Goal: Transaction & Acquisition: Purchase product/service

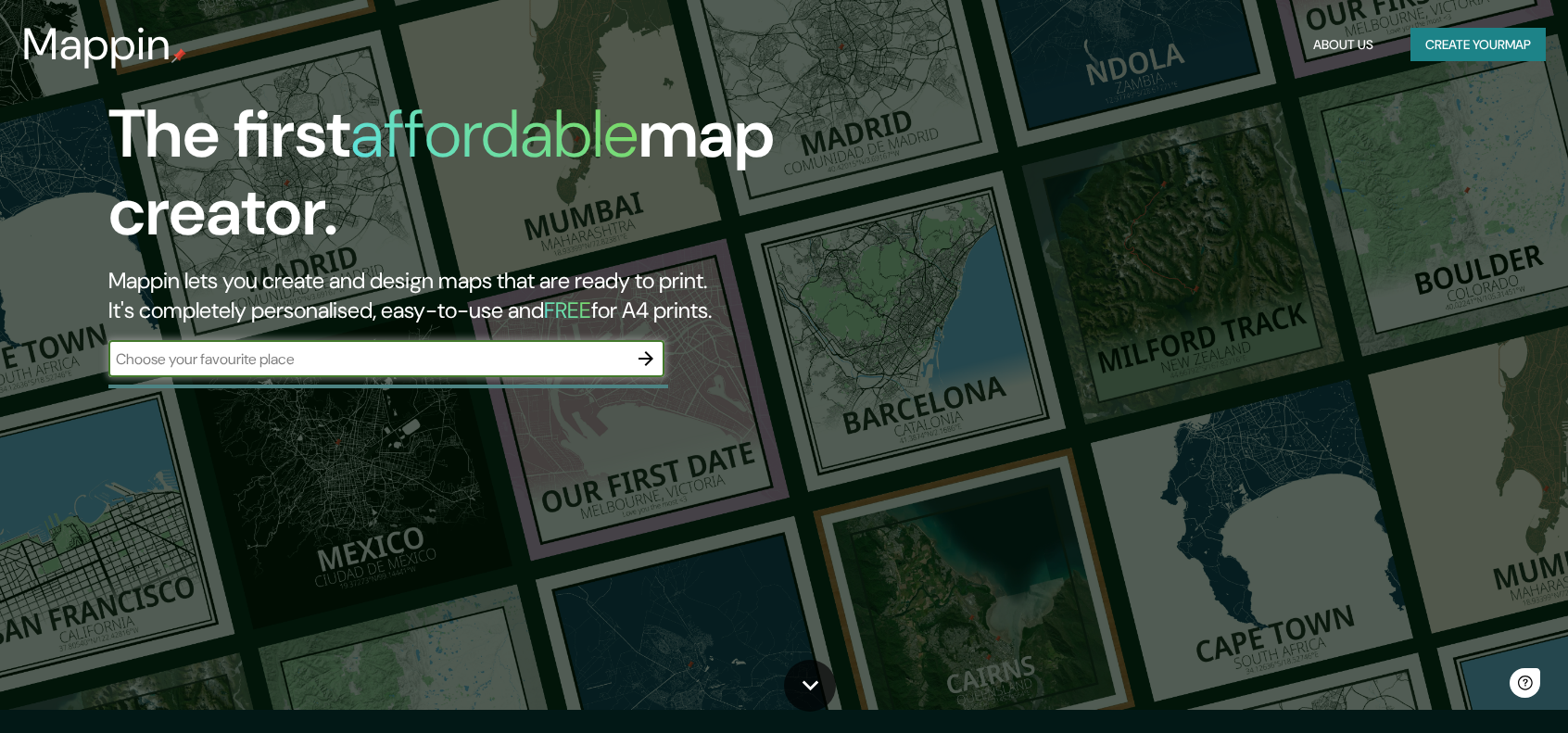
scroll to position [93, 0]
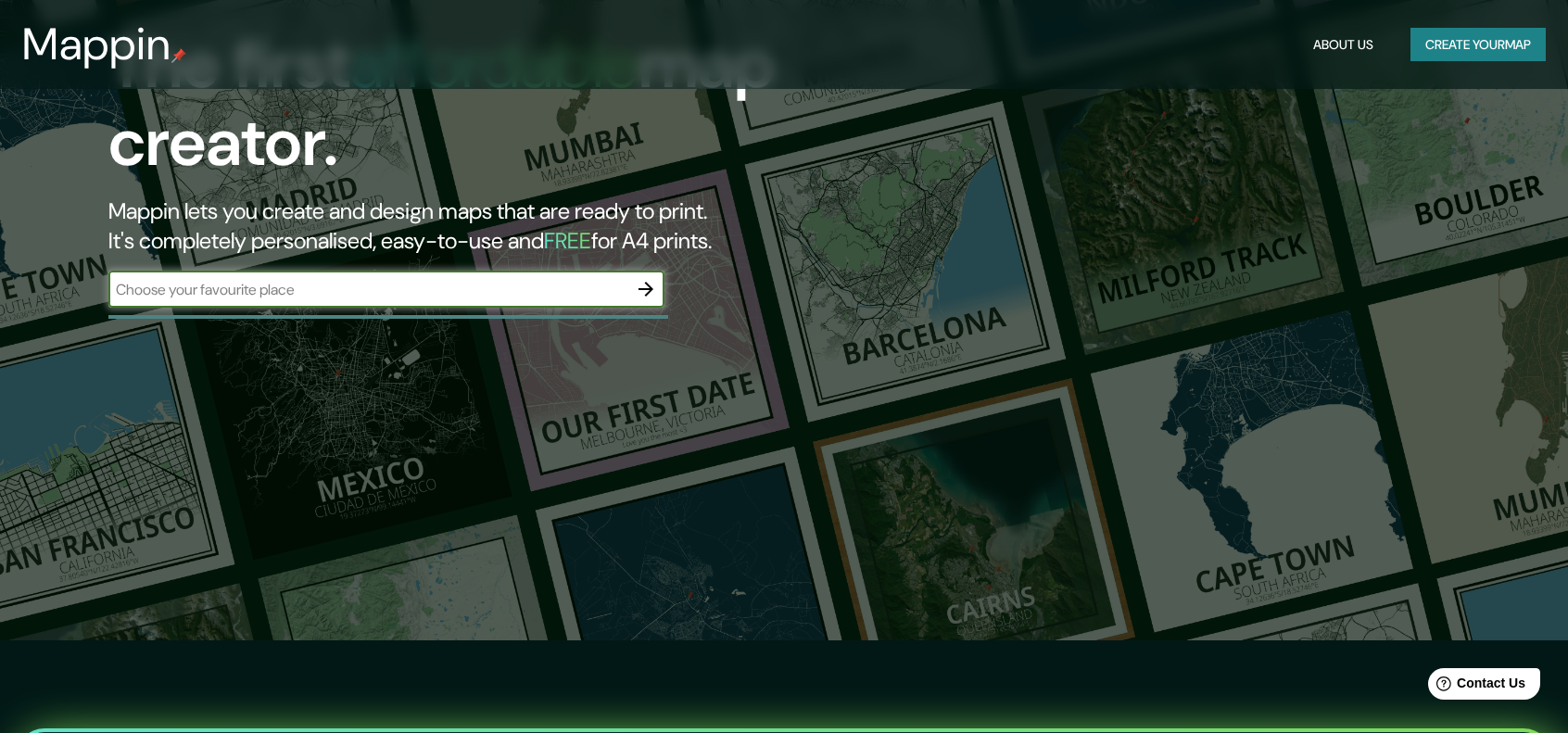
click at [489, 286] on input "text" at bounding box center [367, 289] width 519 height 22
type input "CATAMARCA Y [GEOGRAPHIC_DATA]"
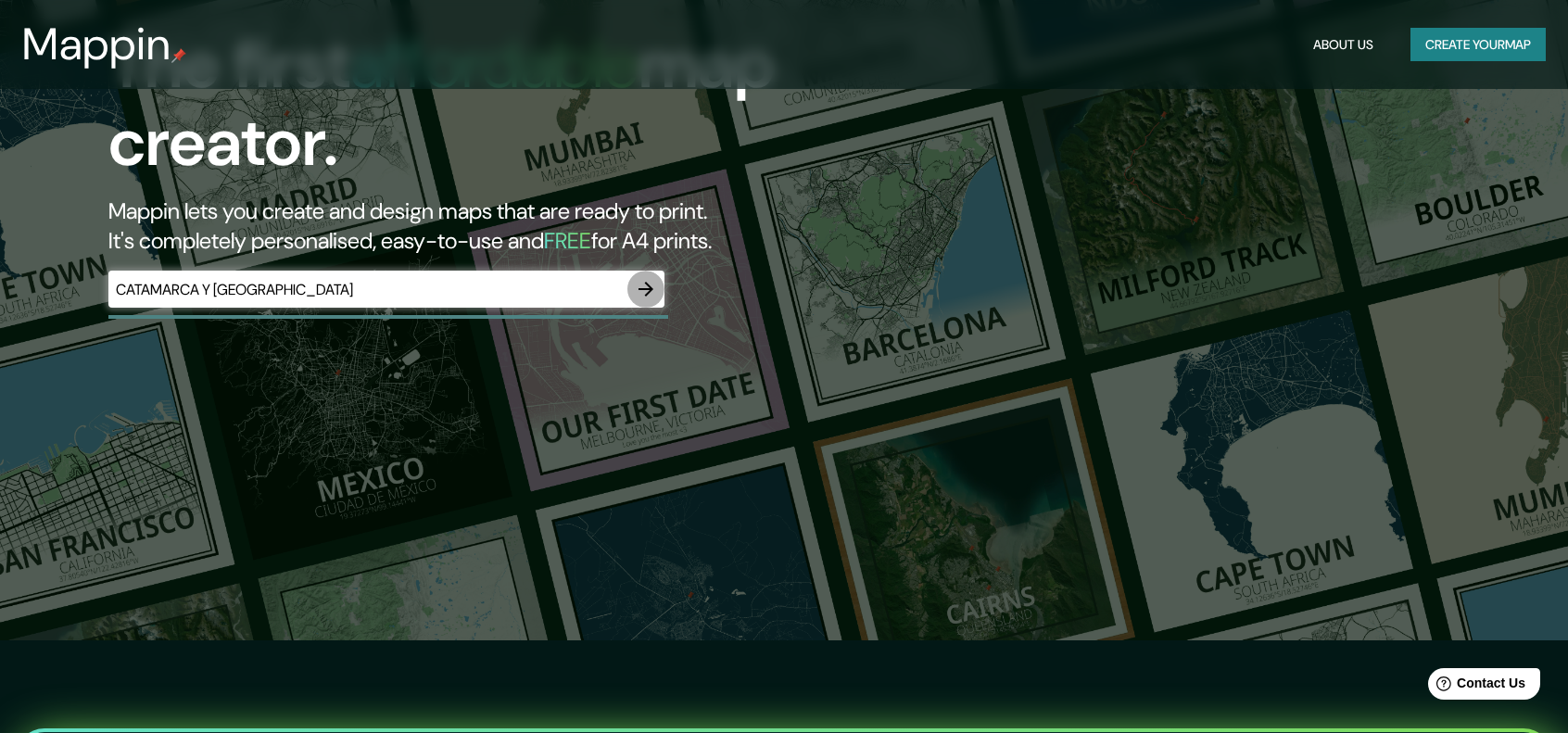
click at [647, 292] on icon "button" at bounding box center [646, 289] width 22 height 22
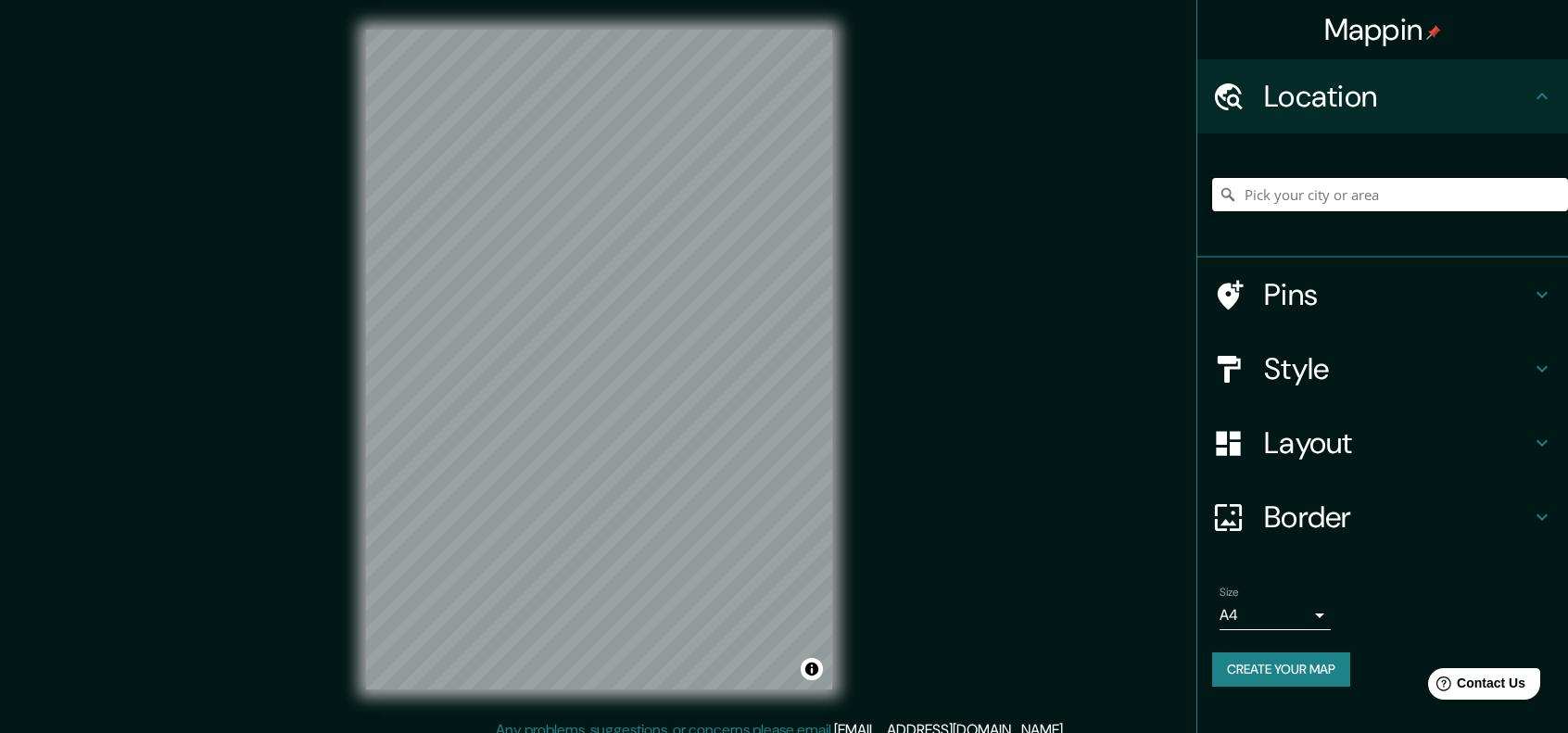
click at [1346, 194] on input "Pick your city or area" at bounding box center [1390, 194] width 356 height 34
click at [1355, 197] on input "Pick your city or area" at bounding box center [1390, 194] width 356 height 34
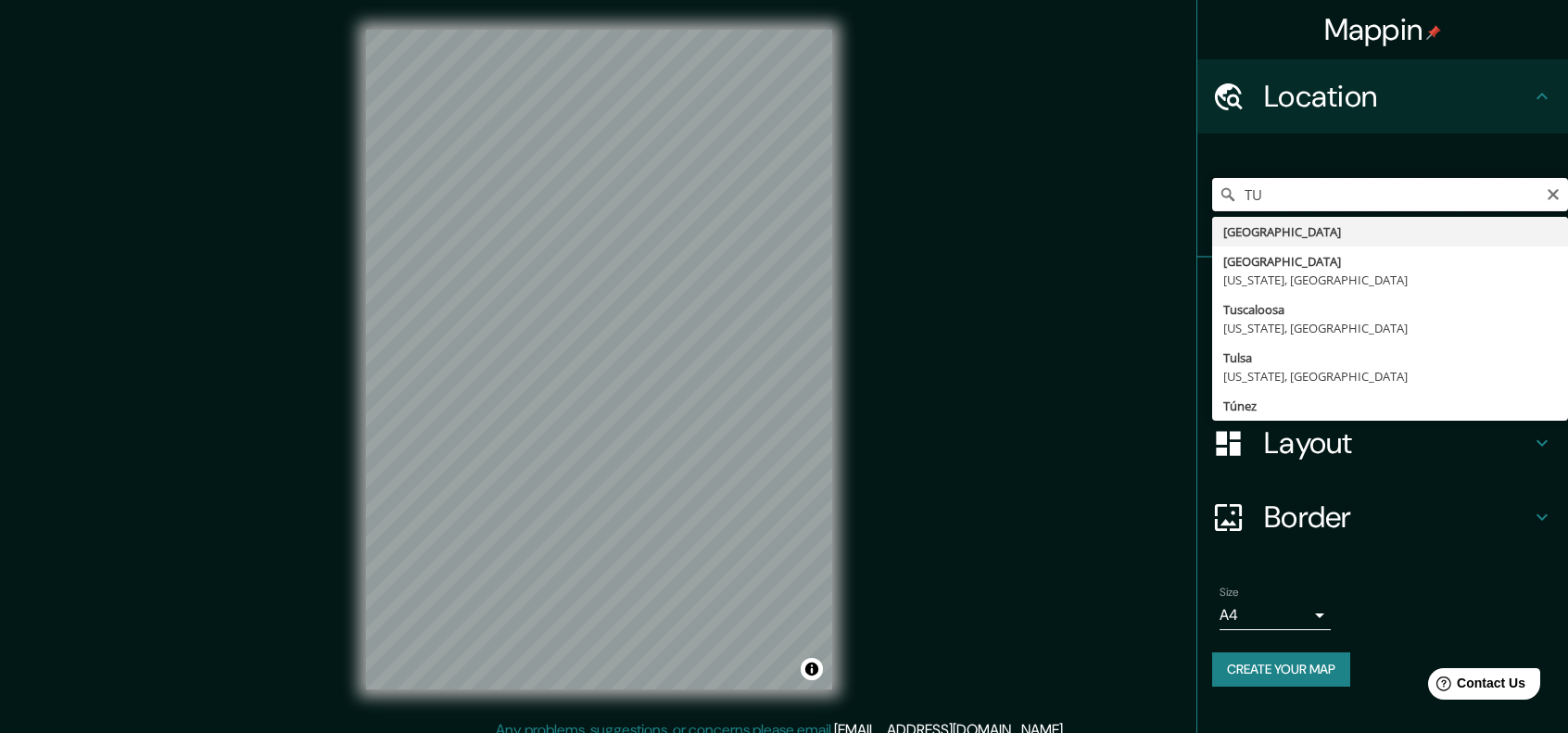
type input "T"
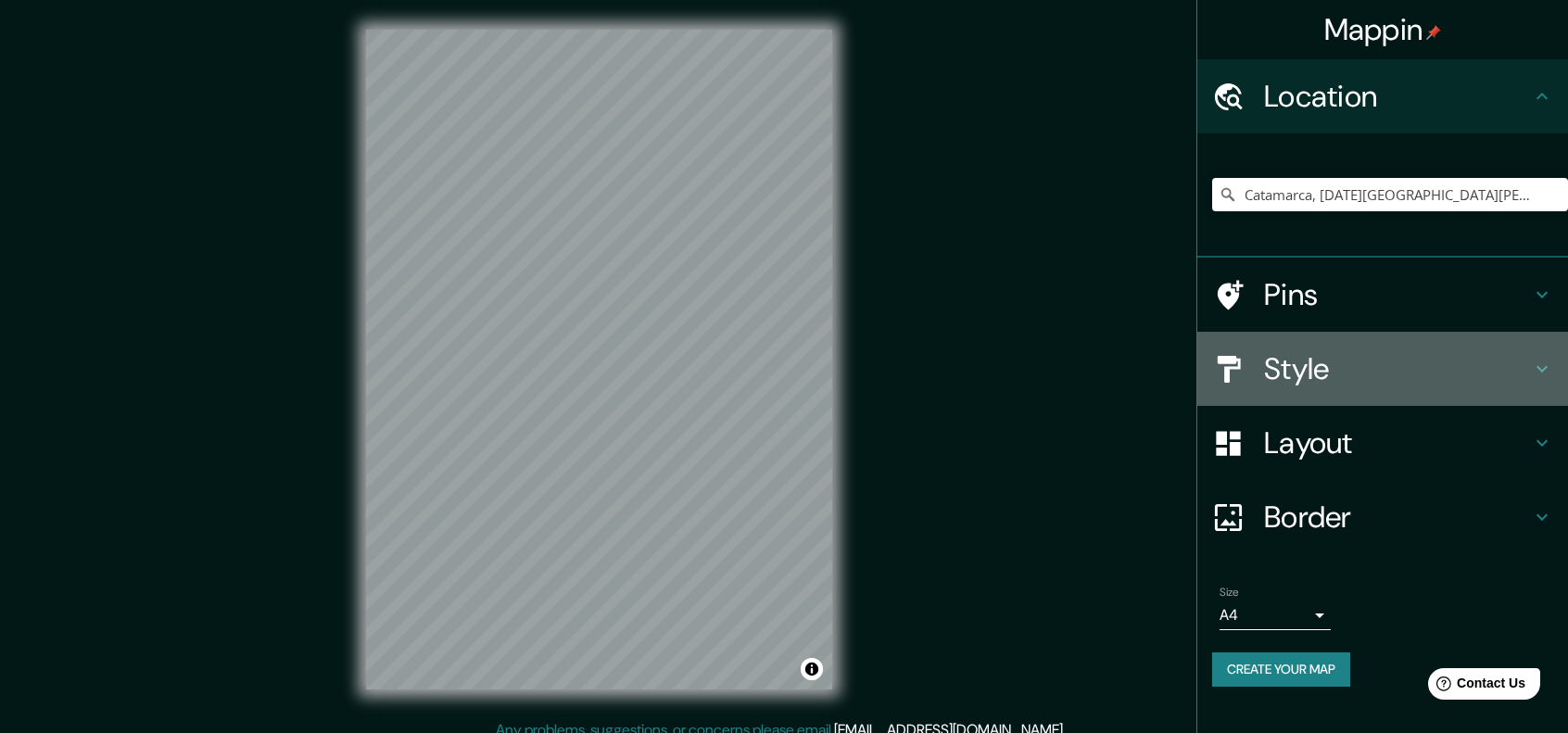
click at [1322, 372] on h4 "Style" at bounding box center [1397, 369] width 267 height 37
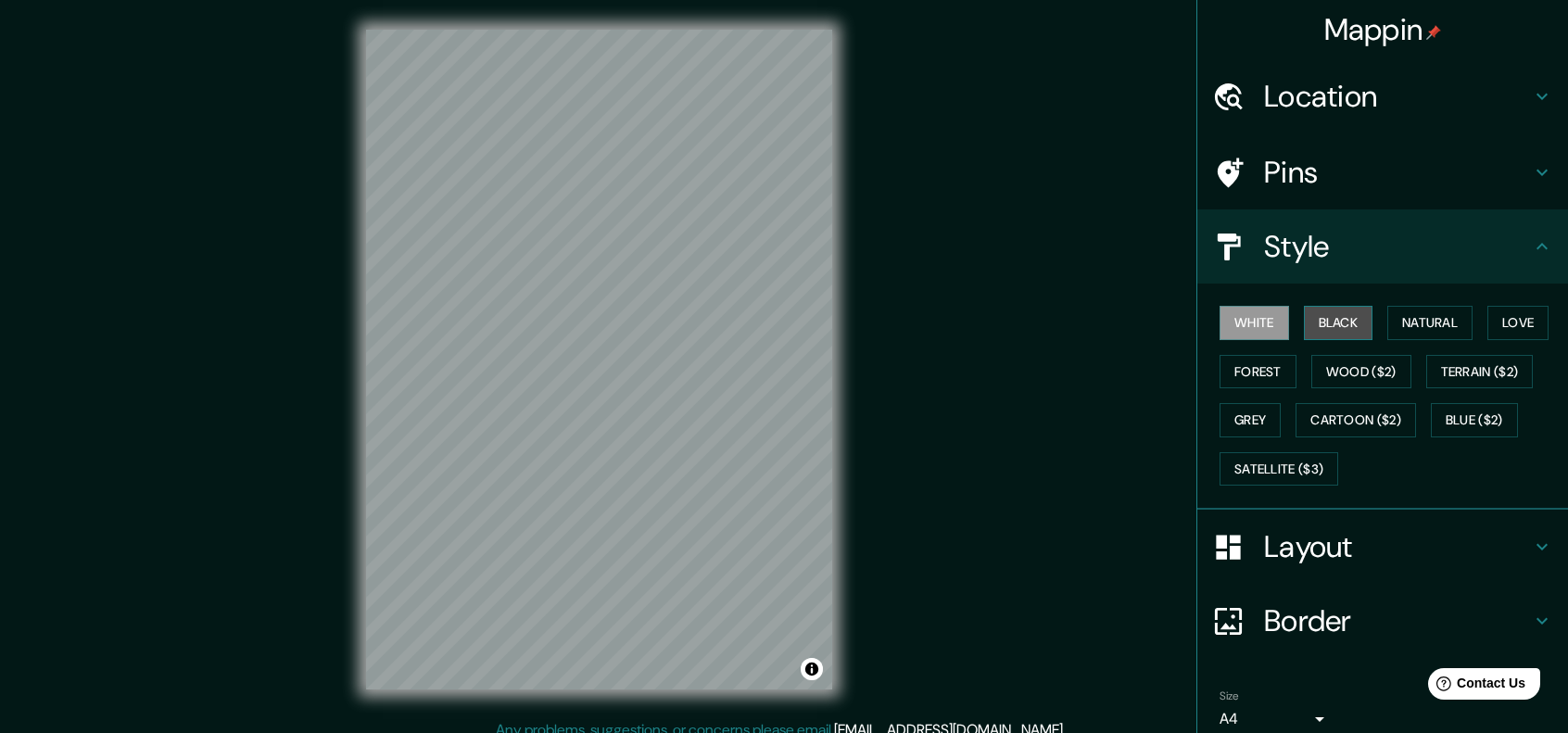
click at [1325, 335] on button "Black" at bounding box center [1338, 323] width 69 height 35
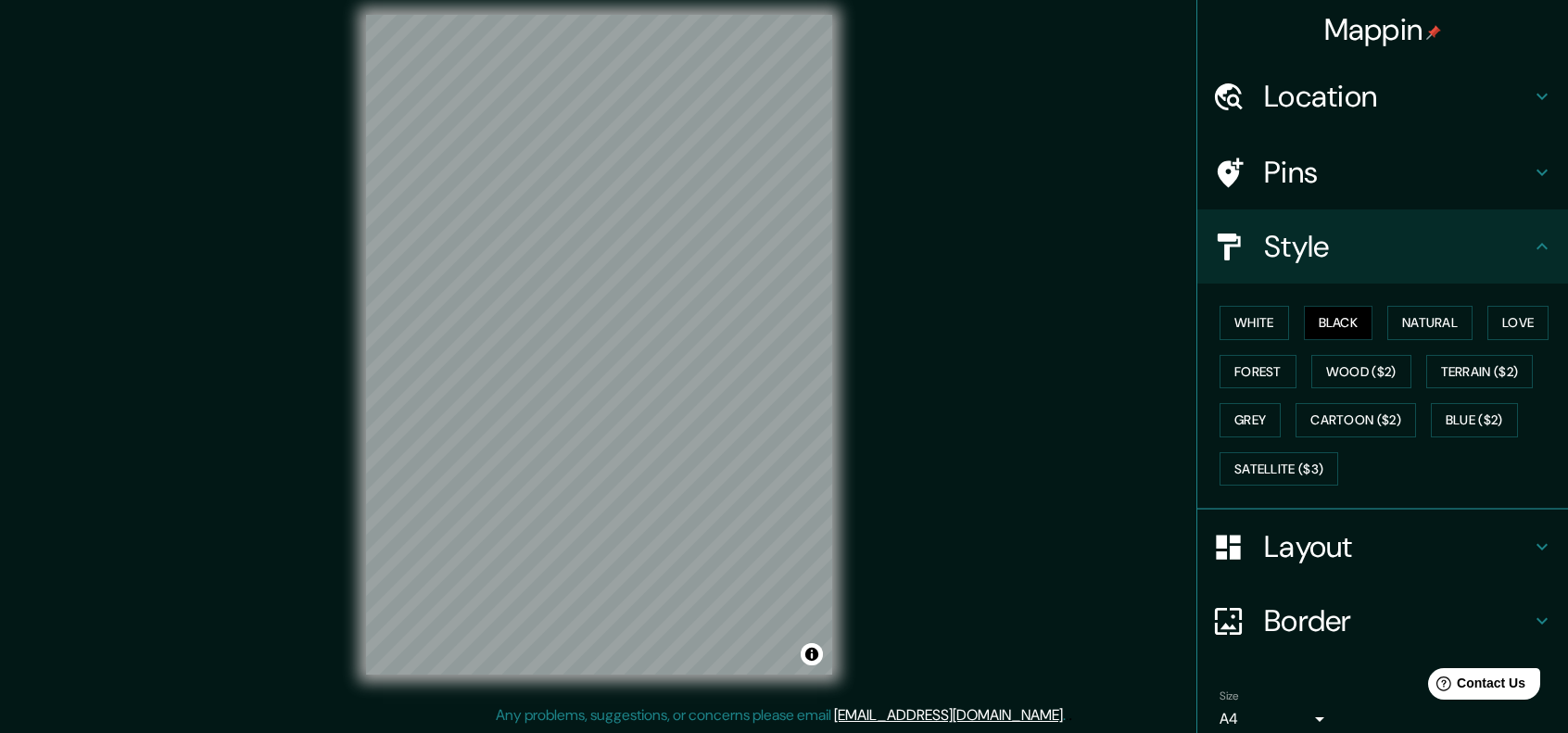
click at [1319, 110] on h4 "Location" at bounding box center [1397, 96] width 267 height 37
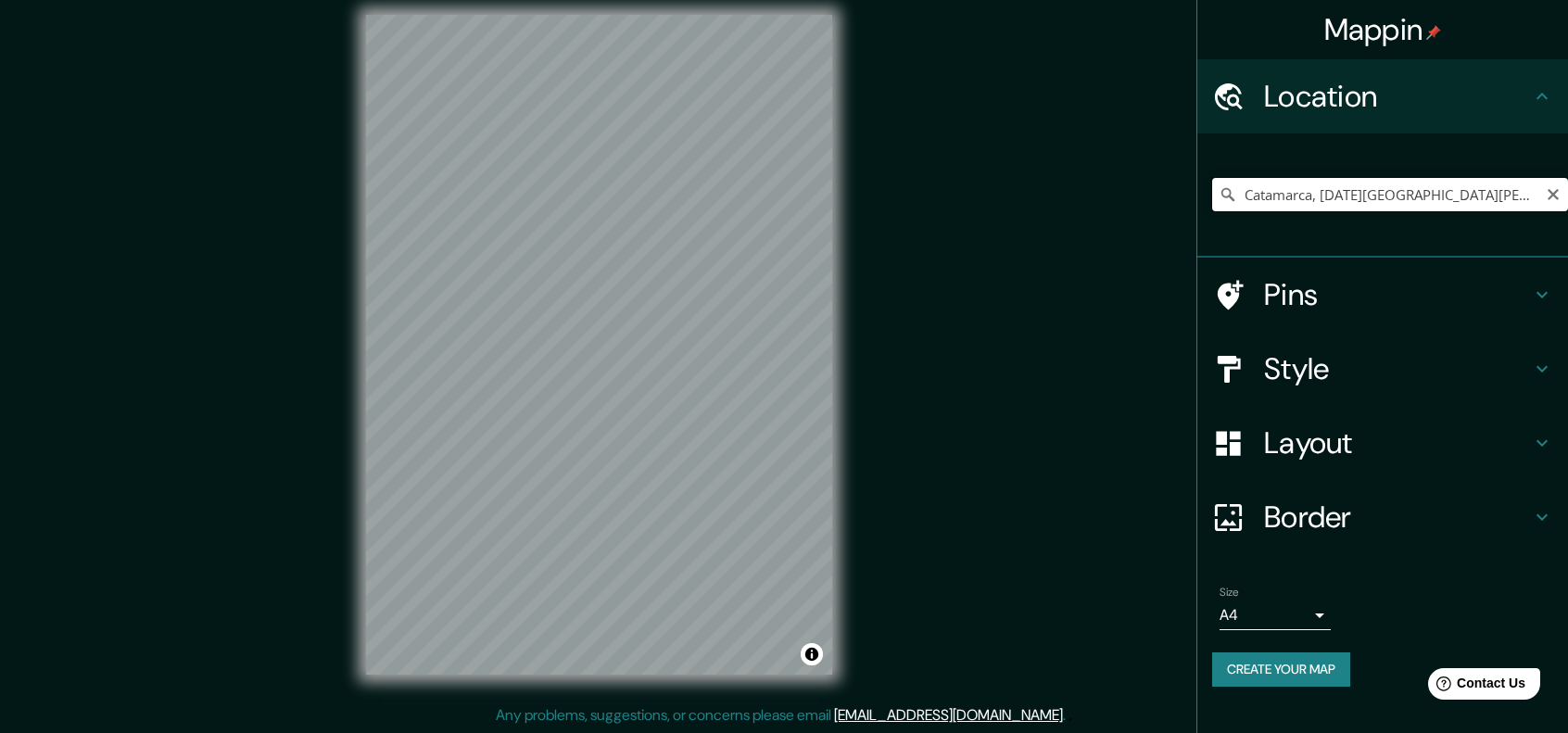
click at [1315, 187] on input "Catamarca, [DATE][GEOGRAPHIC_DATA][PERSON_NAME], [GEOGRAPHIC_DATA], [GEOGRAPHIC…" at bounding box center [1390, 194] width 356 height 34
type input "[STREET_ADDRESS][DATE][PERSON_NAME]"
click at [1328, 361] on h4 "Style" at bounding box center [1397, 369] width 267 height 37
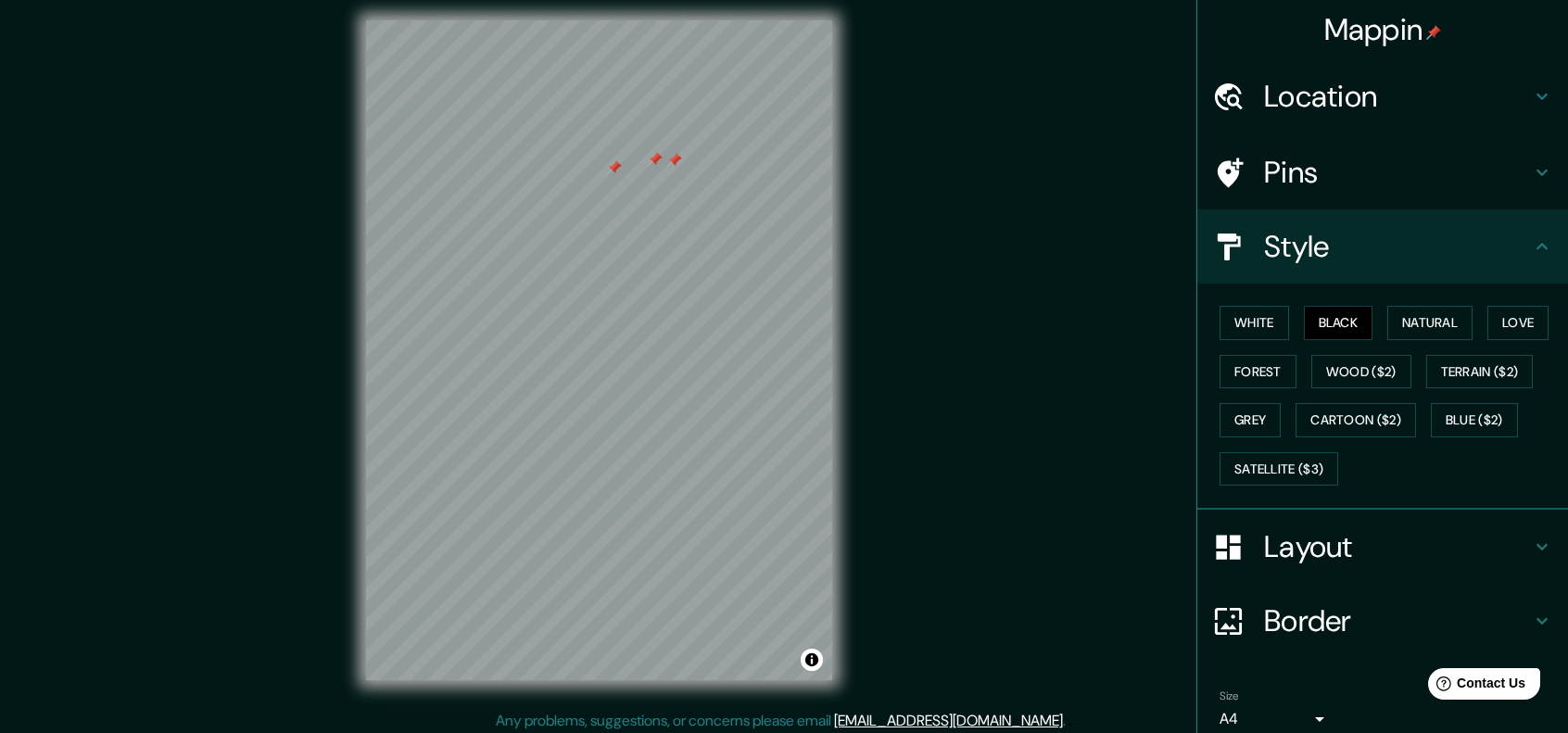
scroll to position [0, 0]
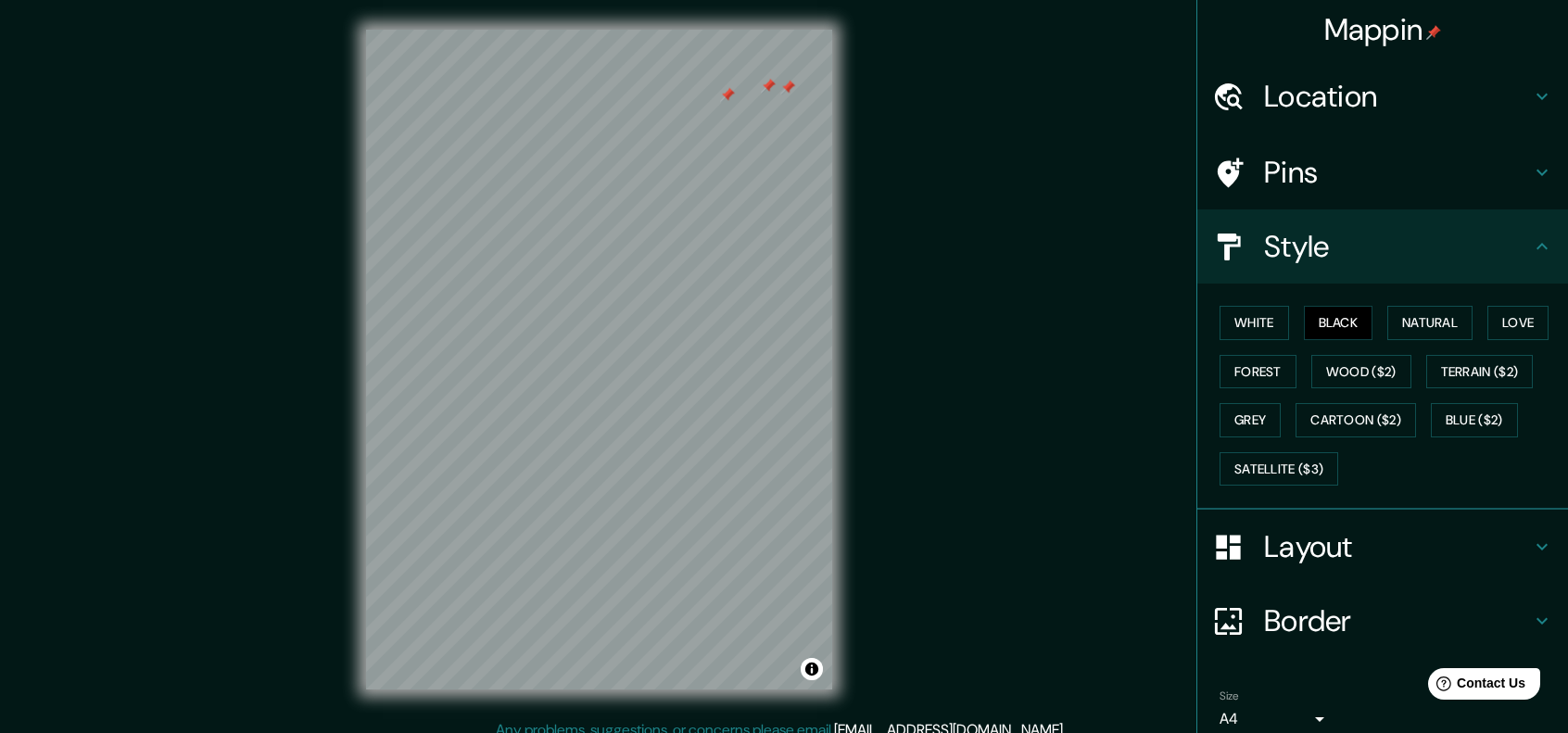
click at [845, 350] on div "© Mapbox © OpenStreetMap Improve this map" at bounding box center [599, 359] width 525 height 719
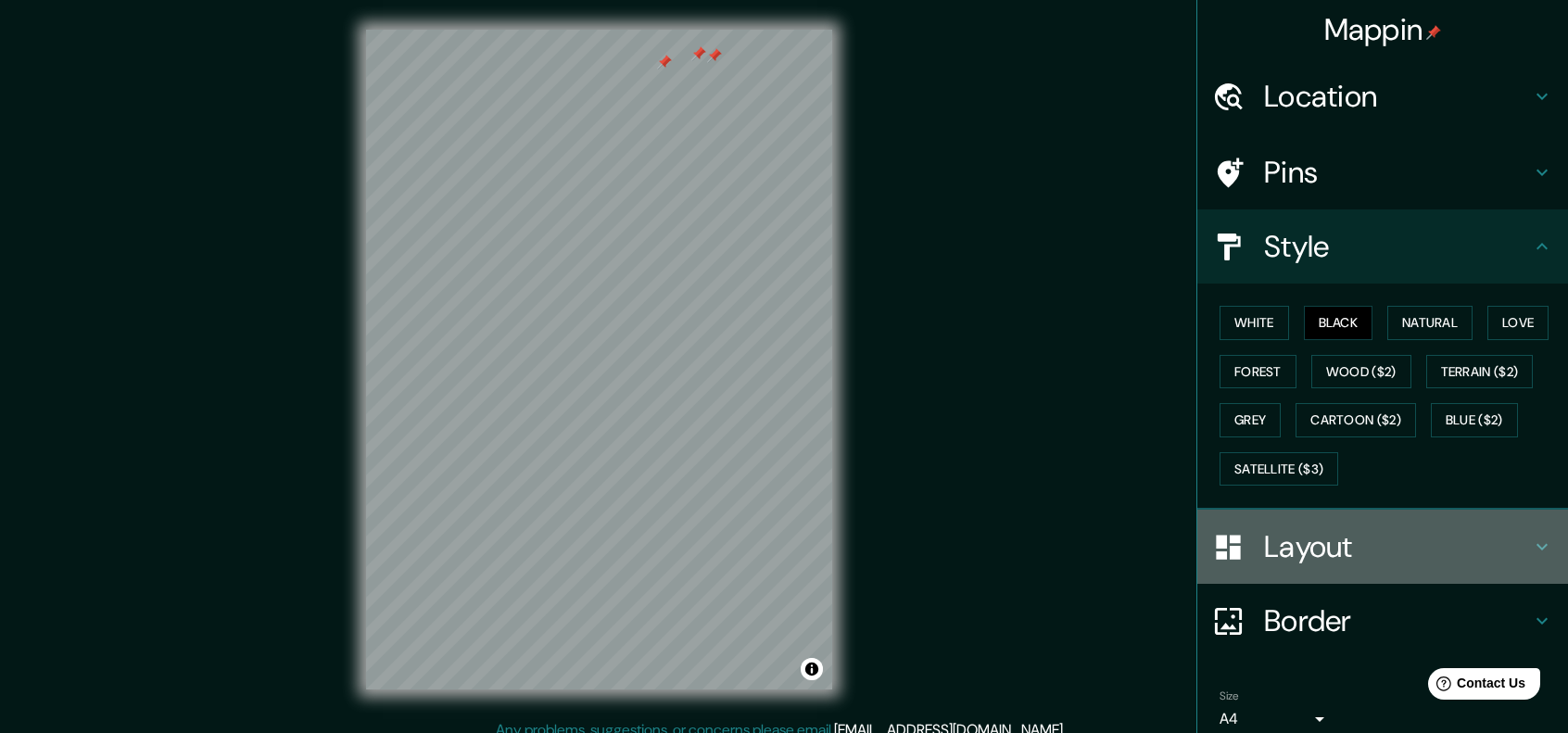
click at [1321, 544] on h4 "Layout" at bounding box center [1397, 547] width 267 height 37
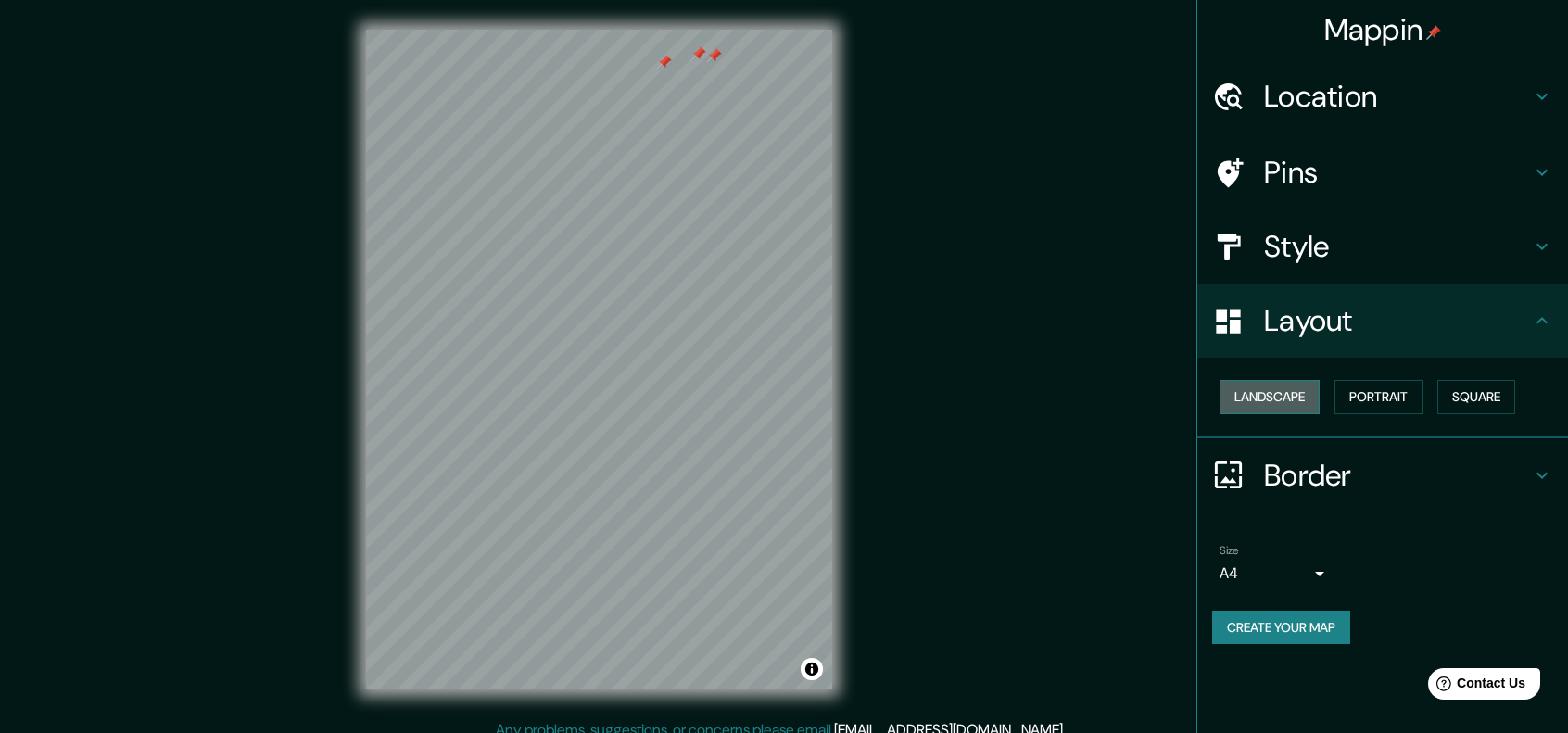
click at [1303, 398] on button "Landscape" at bounding box center [1269, 397] width 100 height 35
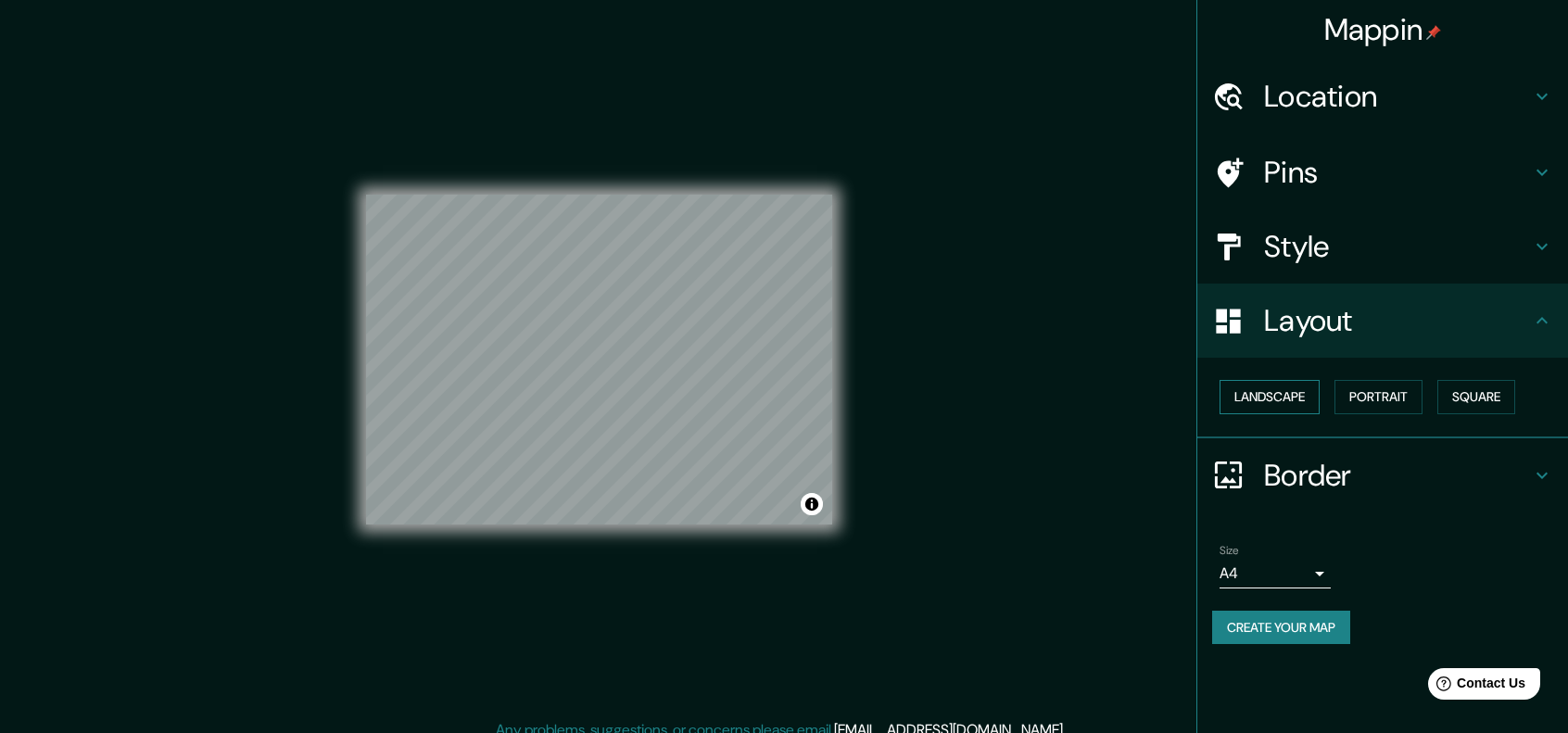
click at [1303, 398] on button "Landscape" at bounding box center [1269, 397] width 100 height 35
click at [1379, 395] on button "Portrait" at bounding box center [1378, 397] width 88 height 35
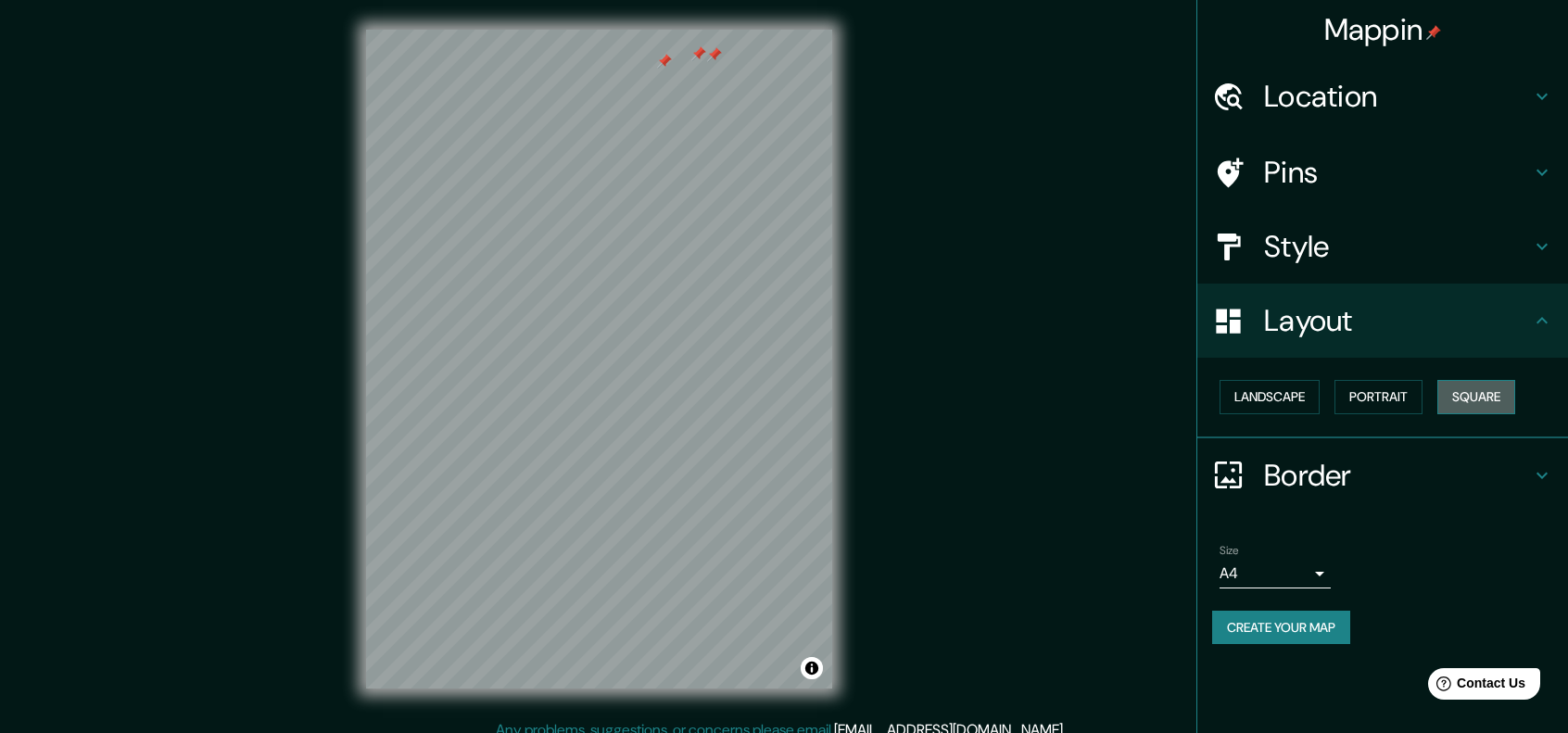
click at [1480, 399] on button "Square" at bounding box center [1475, 397] width 78 height 35
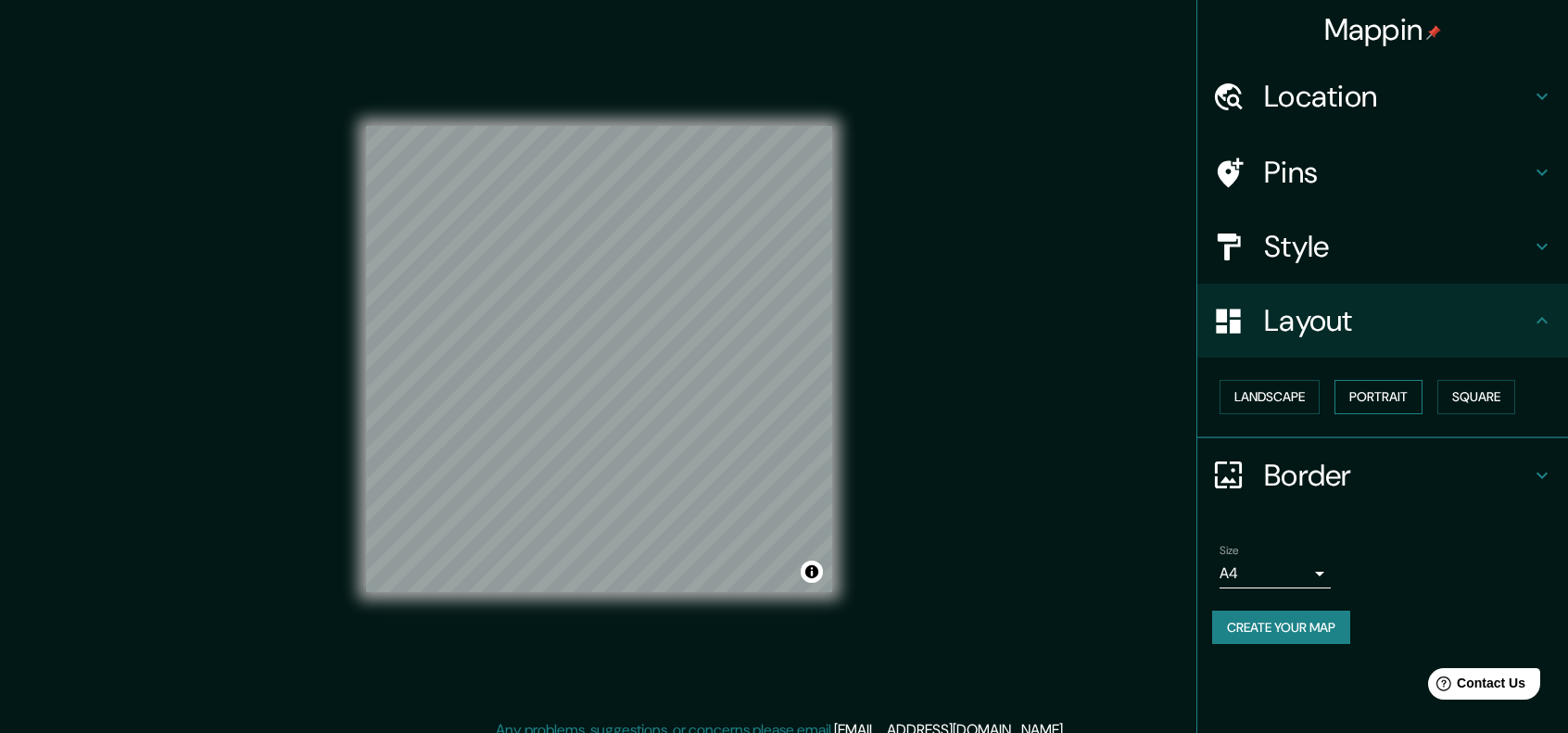
click at [1387, 401] on button "Portrait" at bounding box center [1378, 397] width 88 height 35
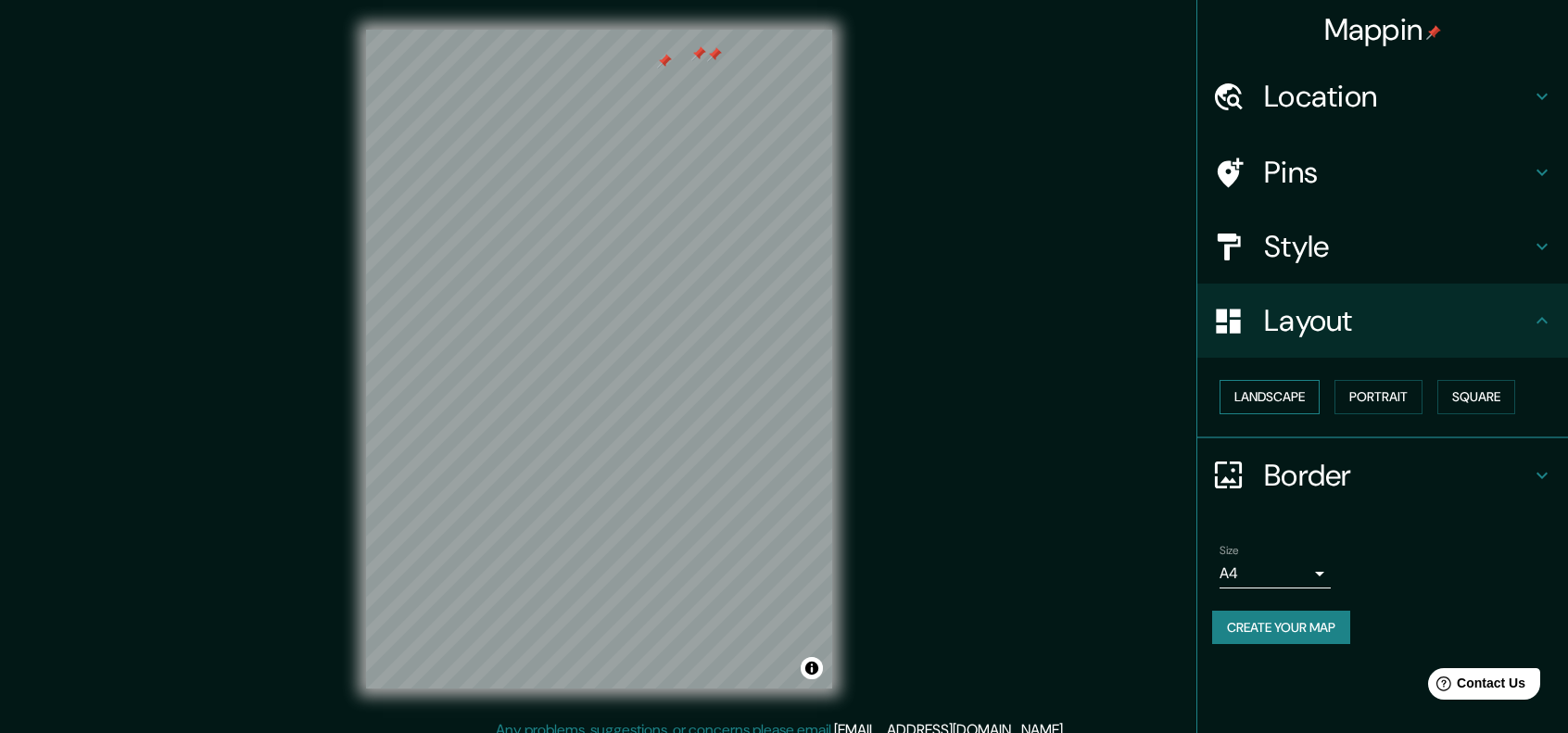
click at [1306, 397] on button "Landscape" at bounding box center [1269, 397] width 100 height 35
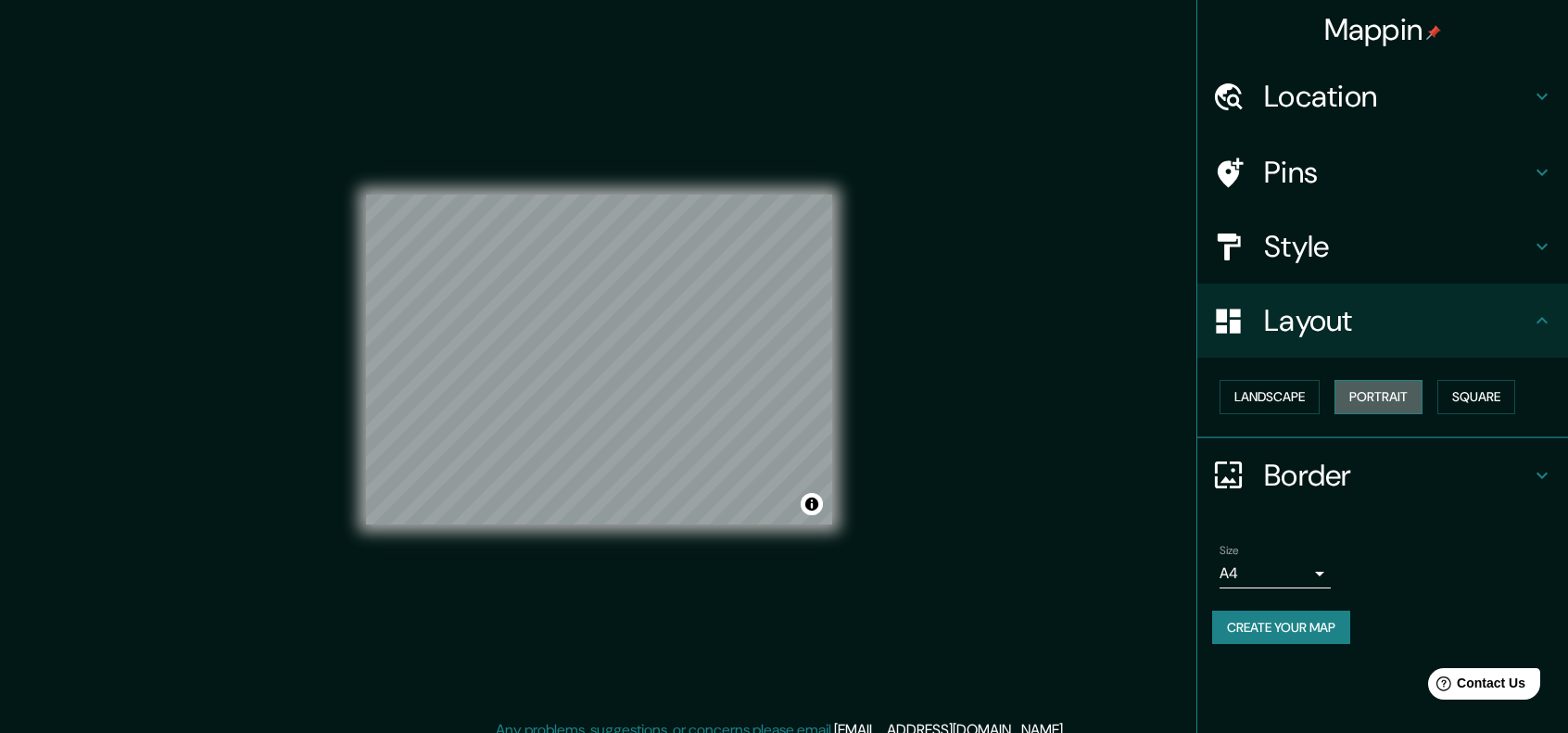
click at [1375, 402] on button "Portrait" at bounding box center [1378, 397] width 88 height 35
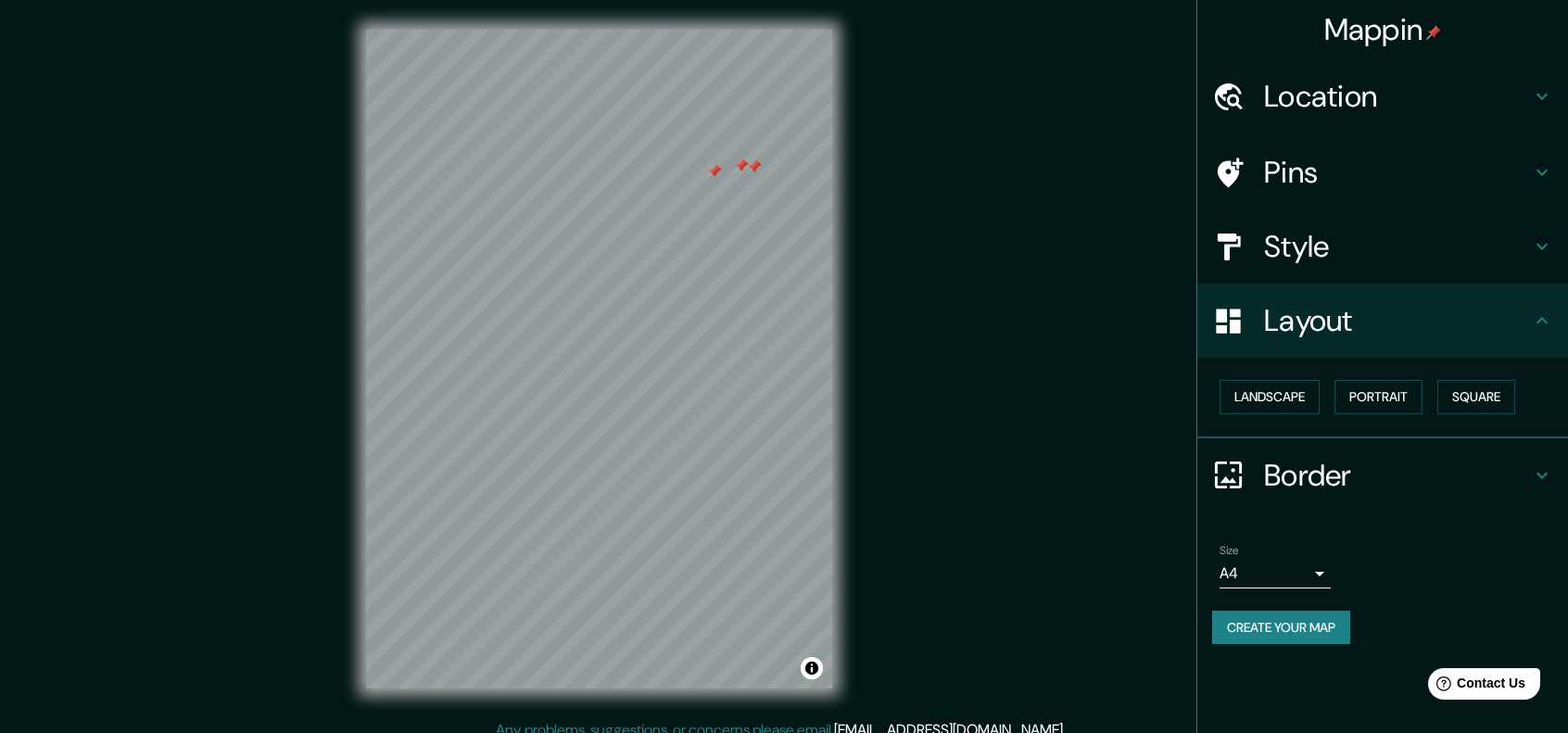
click at [1409, 242] on h4 "Style" at bounding box center [1397, 247] width 267 height 37
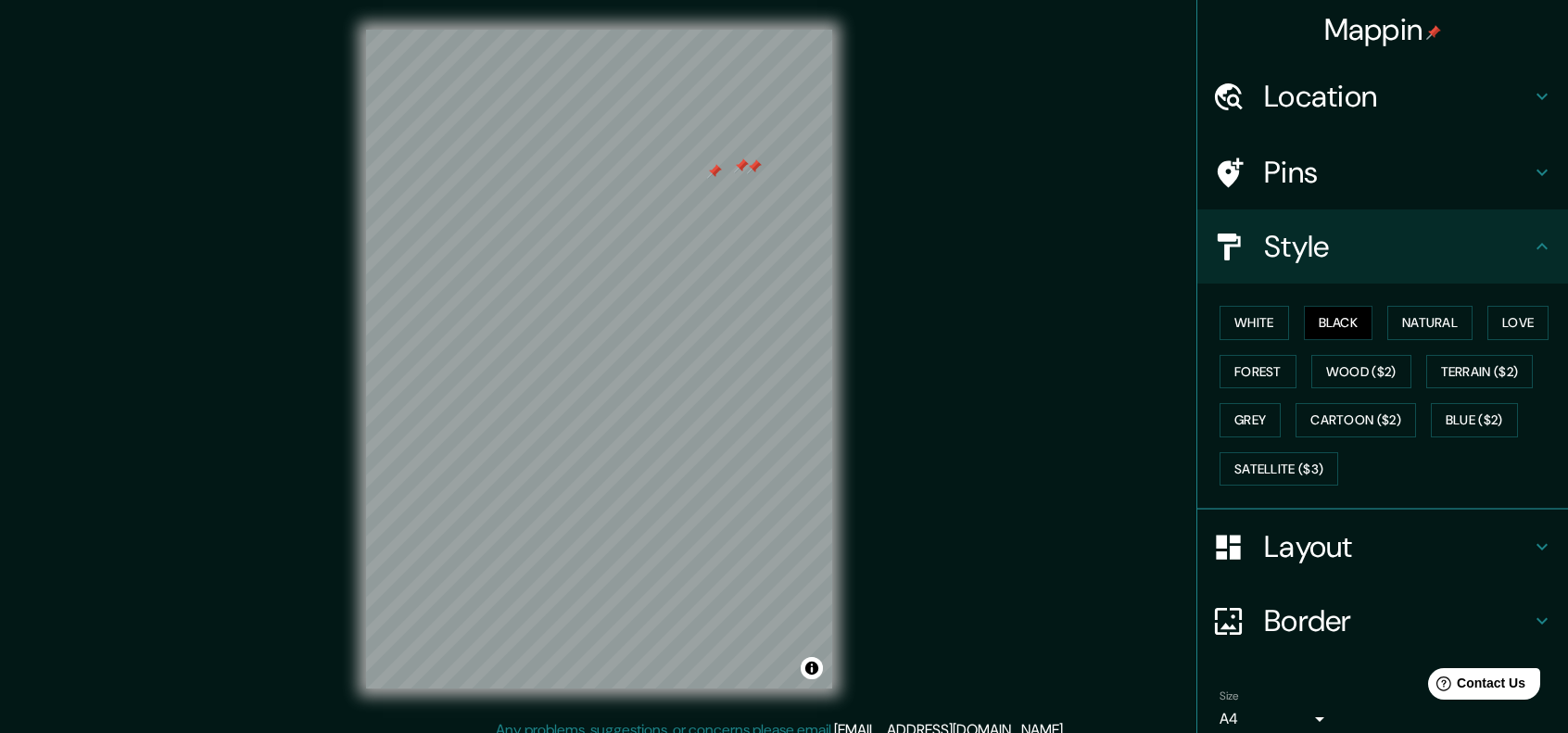
click at [1328, 164] on h4 "Pins" at bounding box center [1397, 173] width 267 height 37
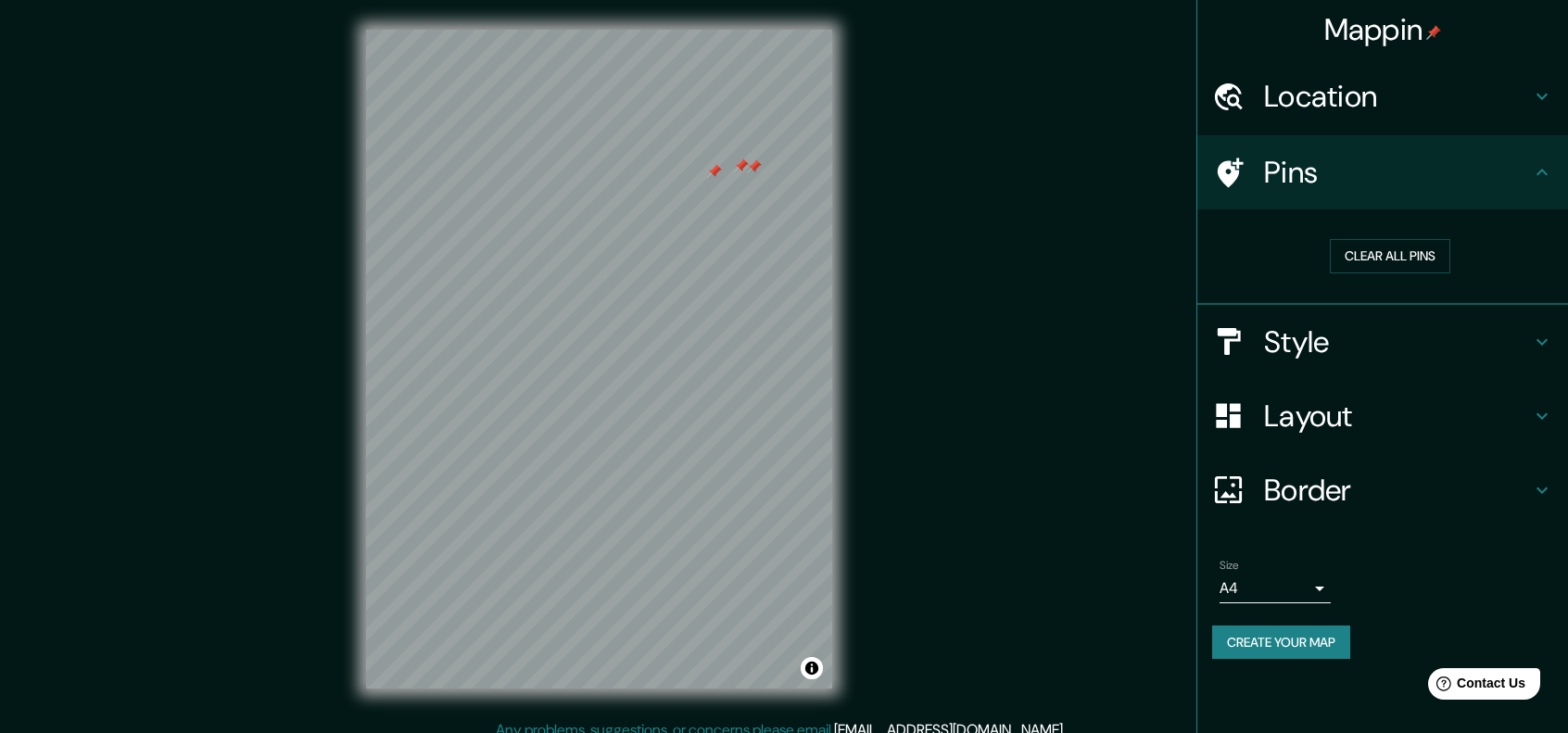
click at [1328, 164] on h4 "Pins" at bounding box center [1397, 173] width 267 height 37
click at [1399, 365] on div "Style" at bounding box center [1382, 341] width 371 height 74
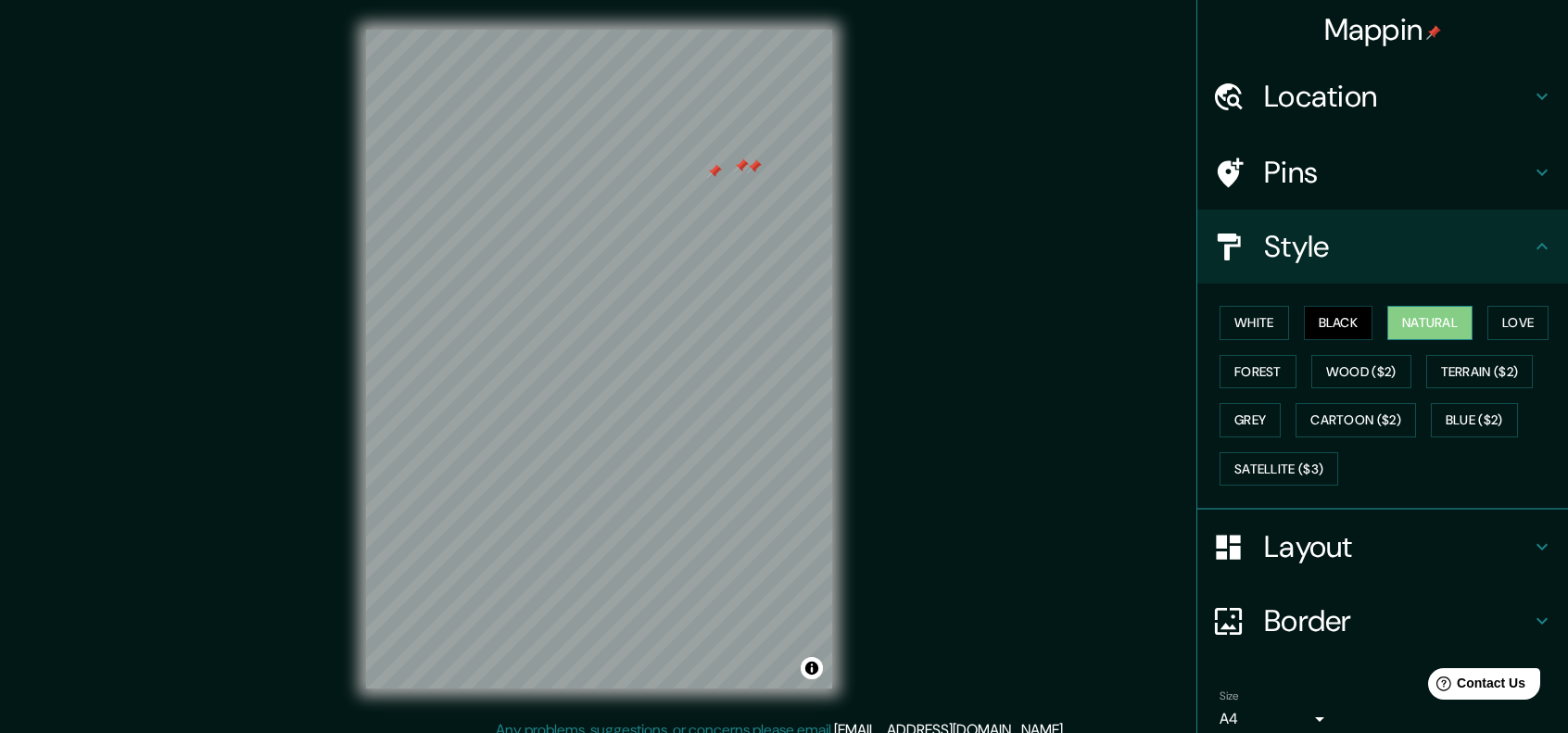
click at [1418, 329] on button "Natural" at bounding box center [1429, 323] width 85 height 35
click at [1250, 314] on button "White" at bounding box center [1254, 323] width 69 height 35
click at [1308, 317] on button "Black" at bounding box center [1338, 323] width 69 height 35
click at [812, 666] on button "Toggle attribution" at bounding box center [812, 668] width 22 height 22
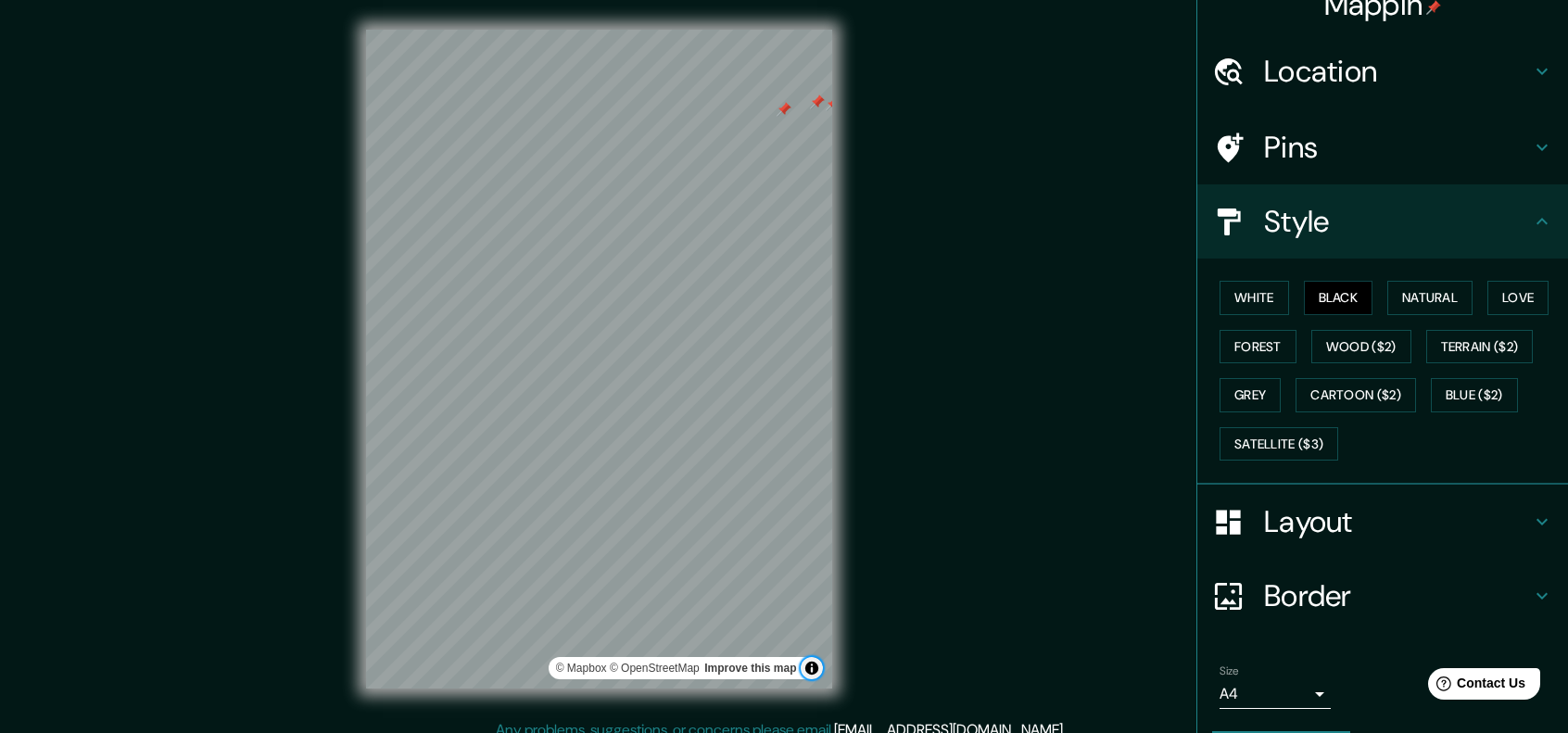
scroll to position [76, 0]
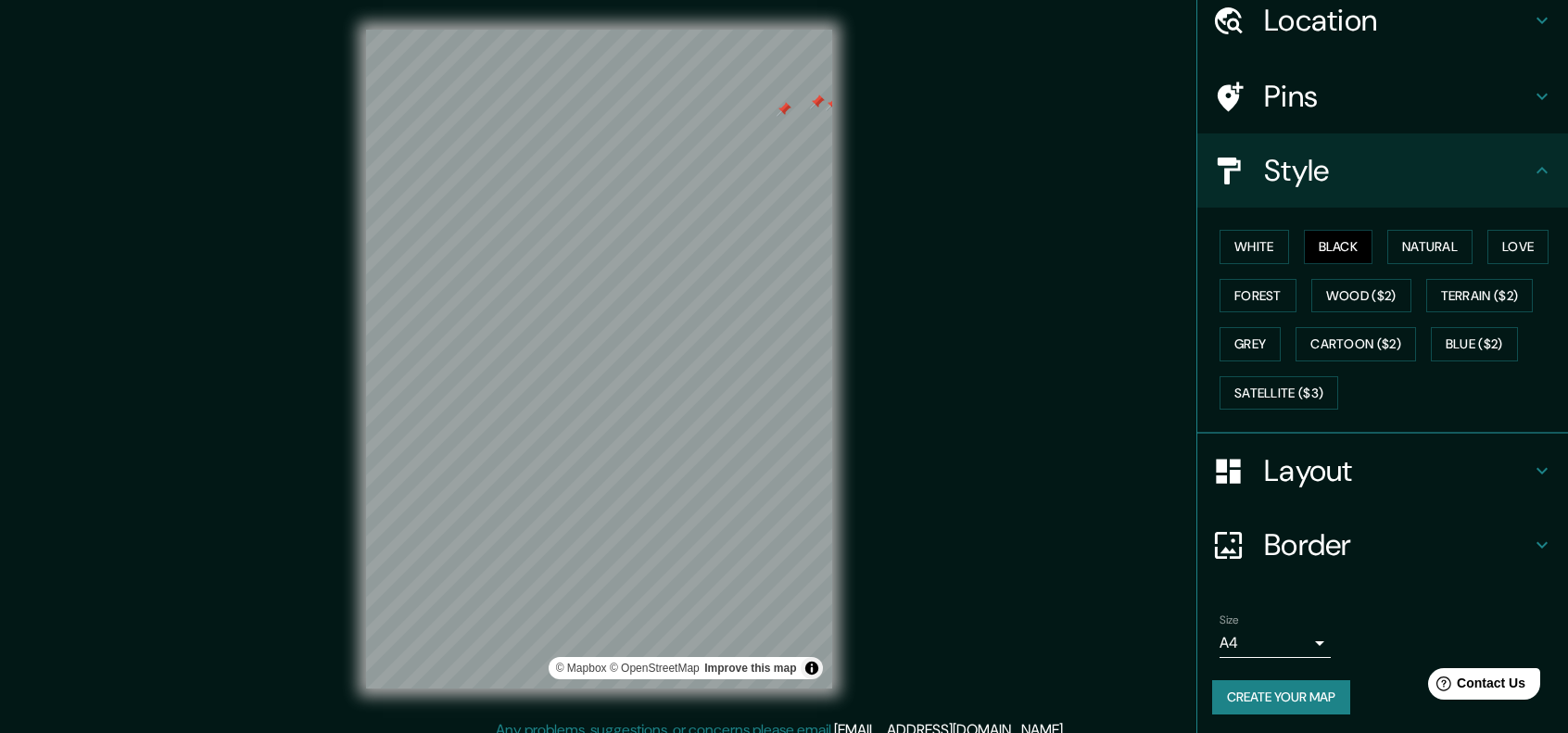
click at [1291, 640] on body "Mappin Location [STREET_ADDRESS][DATE][PERSON_NAME] [STREET_ADDRESS][DATE][PERS…" at bounding box center [784, 366] width 1568 height 733
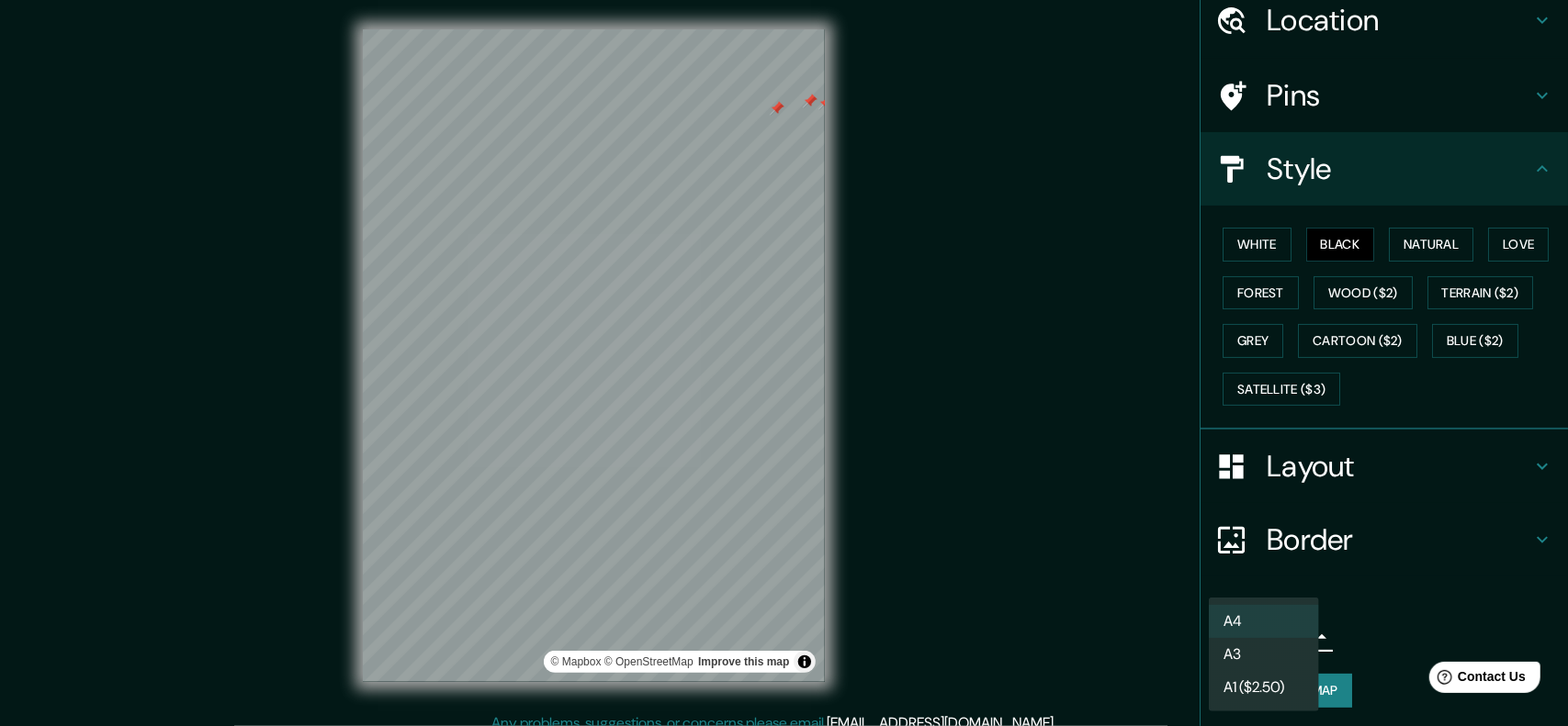
click at [1289, 655] on li "A3" at bounding box center [1263, 655] width 110 height 33
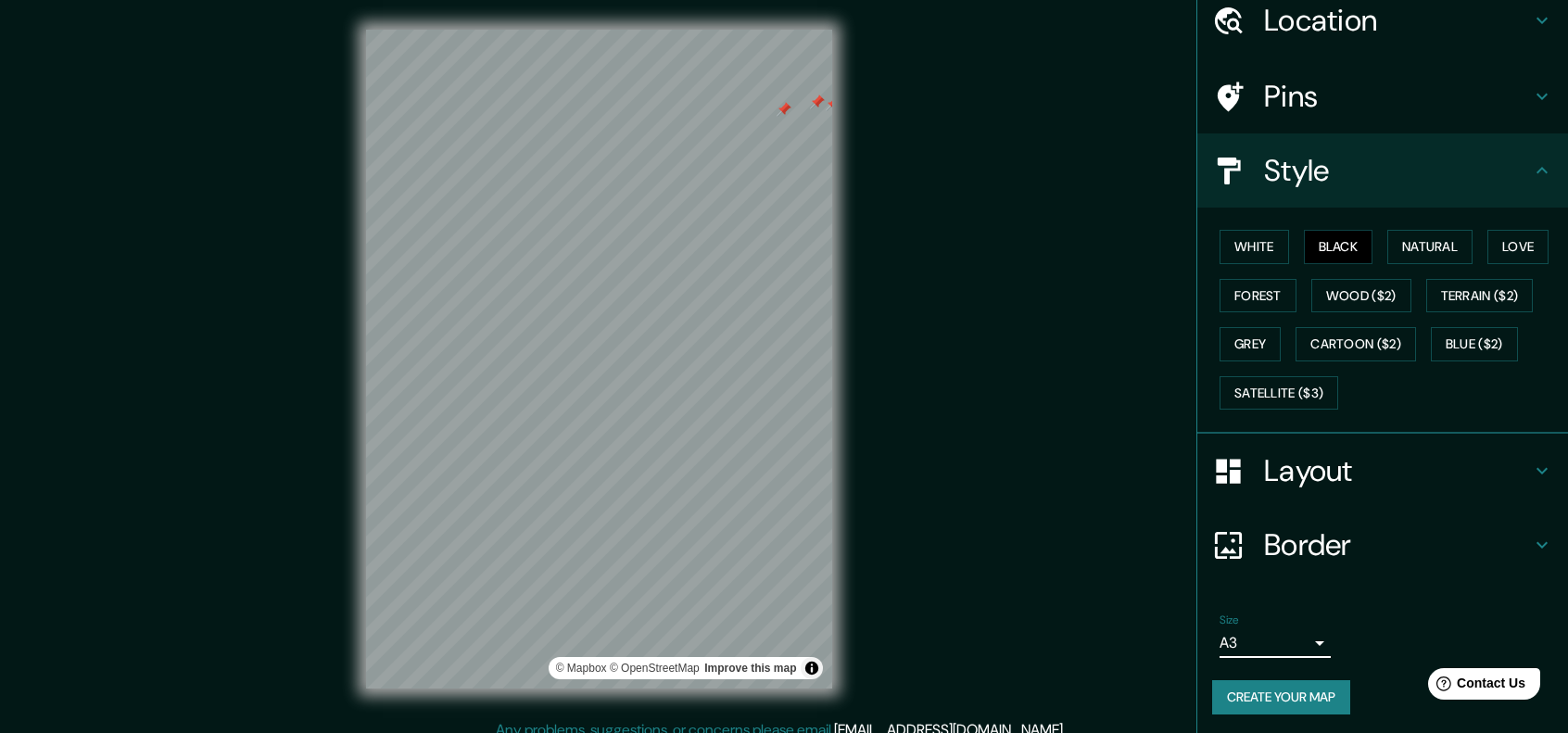
click at [1287, 687] on button "Create your map" at bounding box center [1281, 697] width 138 height 35
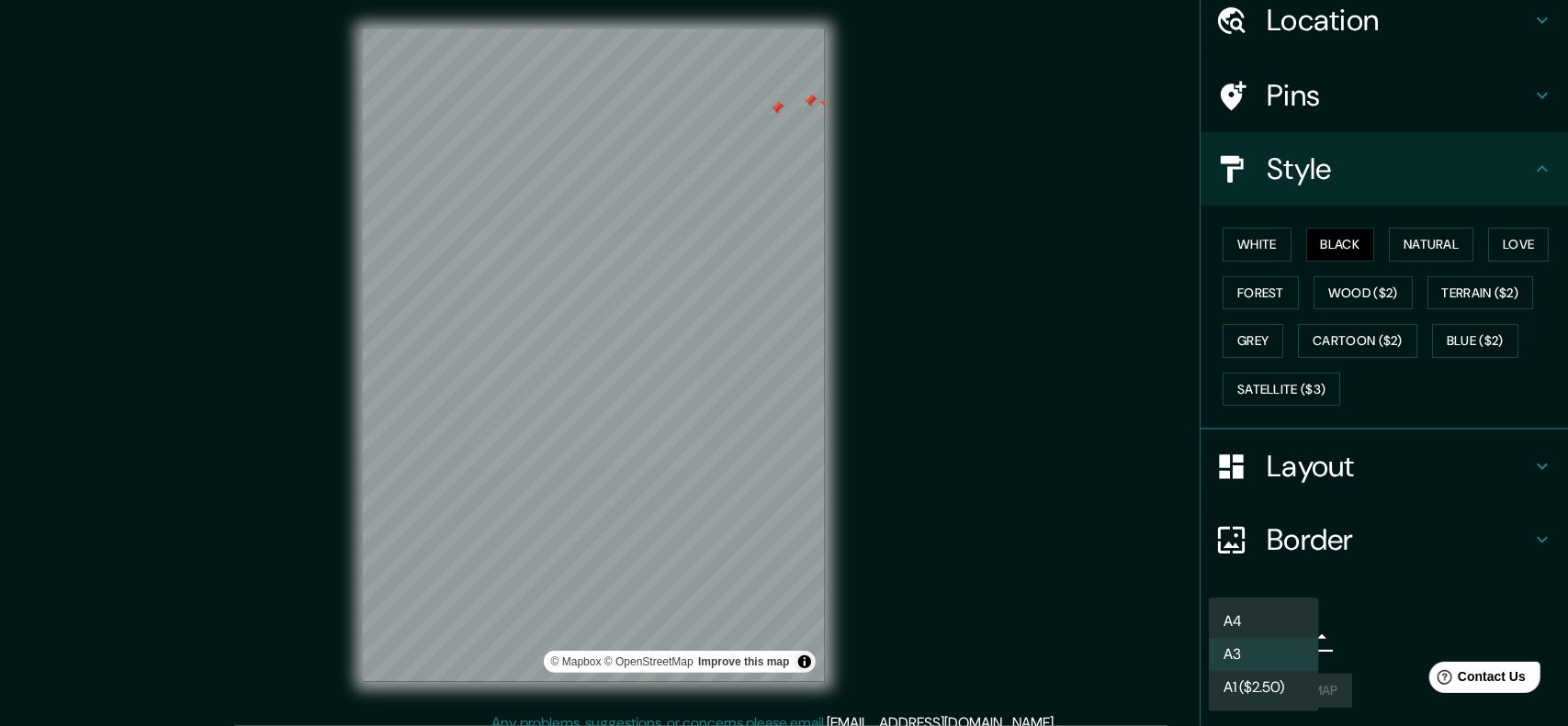
click at [1256, 643] on body "Mappin Location [STREET_ADDRESS][DATE][PERSON_NAME] [STREET_ADDRESS][DATE][PERS…" at bounding box center [784, 363] width 1568 height 726
click at [1264, 627] on li "A4" at bounding box center [1263, 621] width 110 height 33
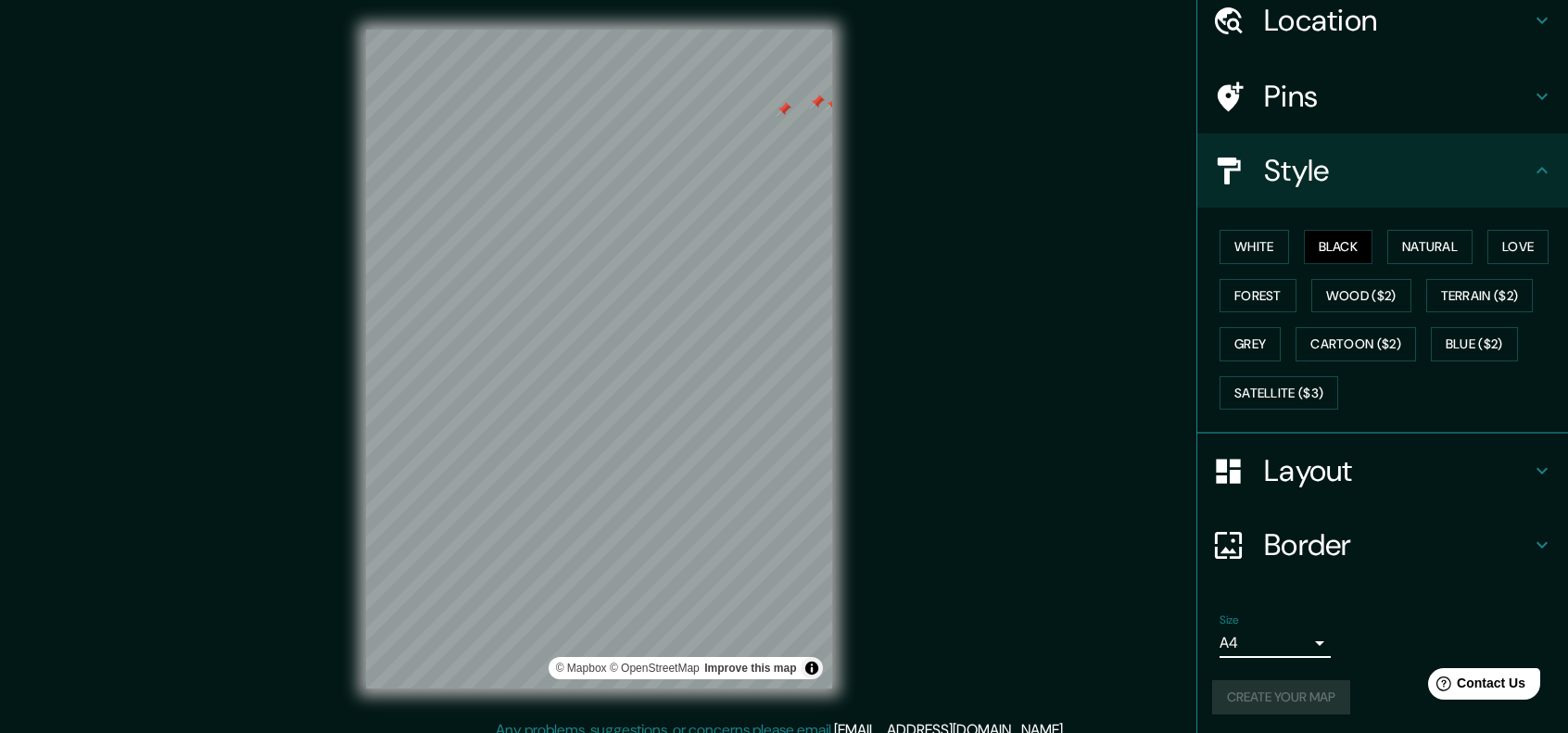
click at [1262, 691] on div "Create your map" at bounding box center [1382, 697] width 341 height 35
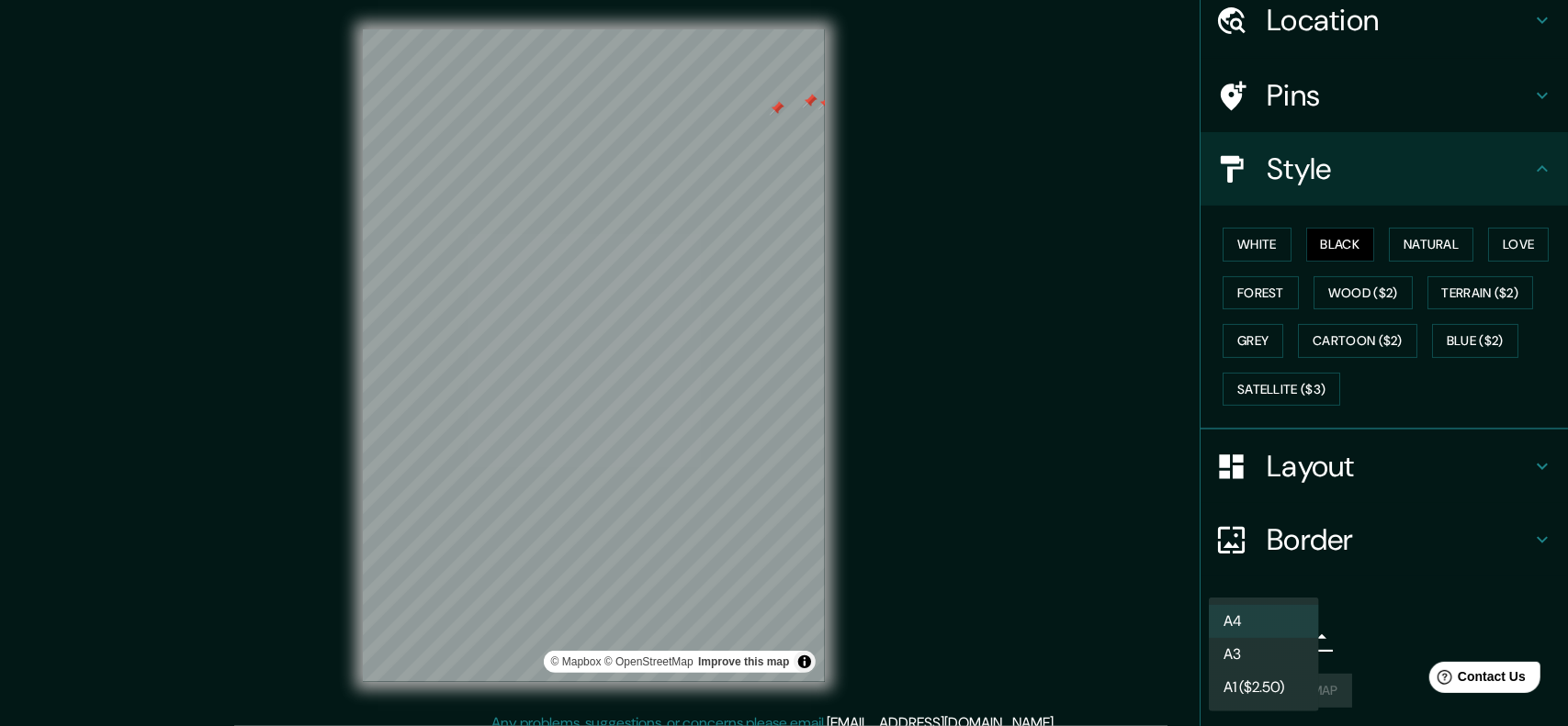
click at [1249, 635] on body "Mappin Location [STREET_ADDRESS][DATE][PERSON_NAME] [STREET_ADDRESS][DATE][PERS…" at bounding box center [784, 363] width 1568 height 726
click at [1258, 654] on li "A3" at bounding box center [1263, 655] width 110 height 33
type input "a4"
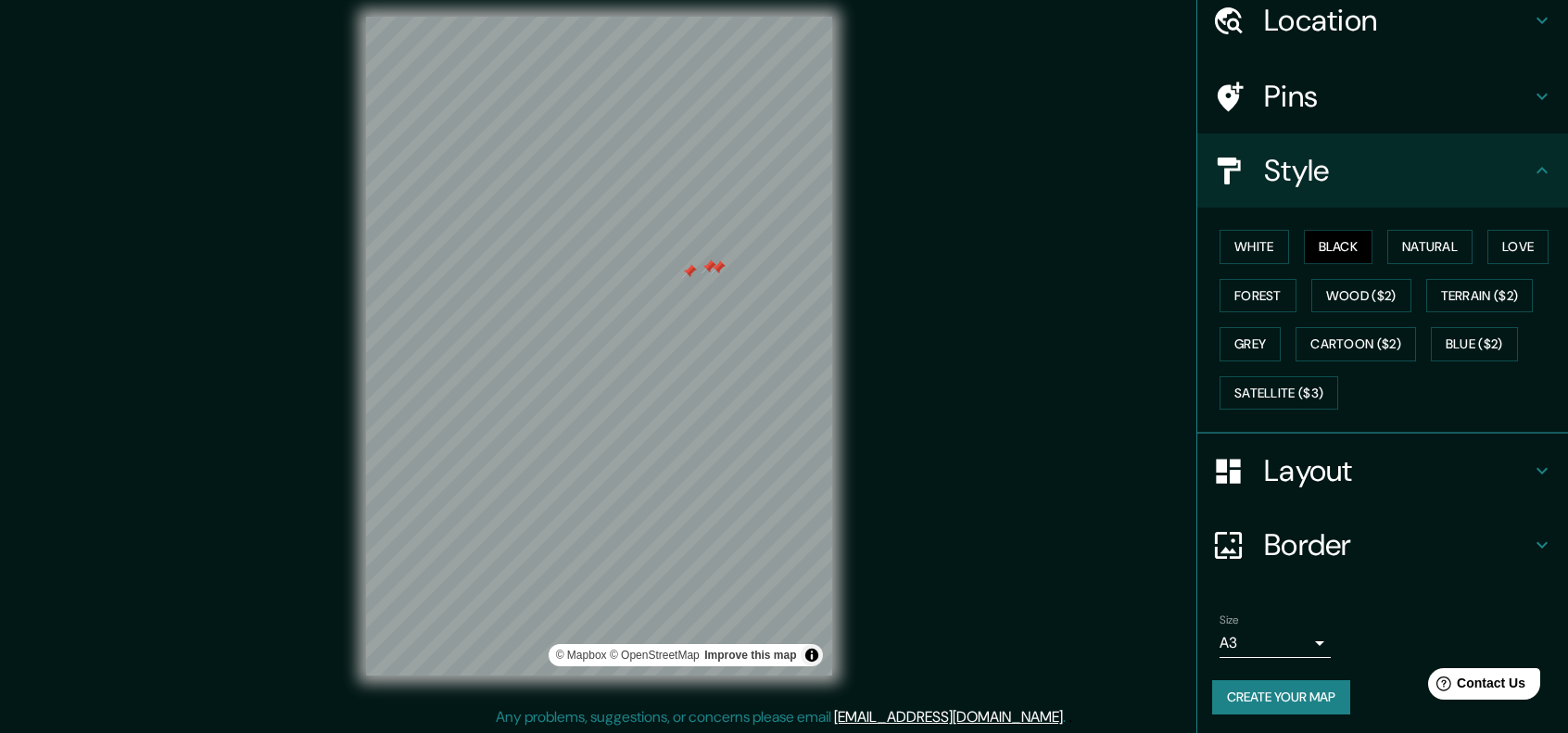
scroll to position [15, 0]
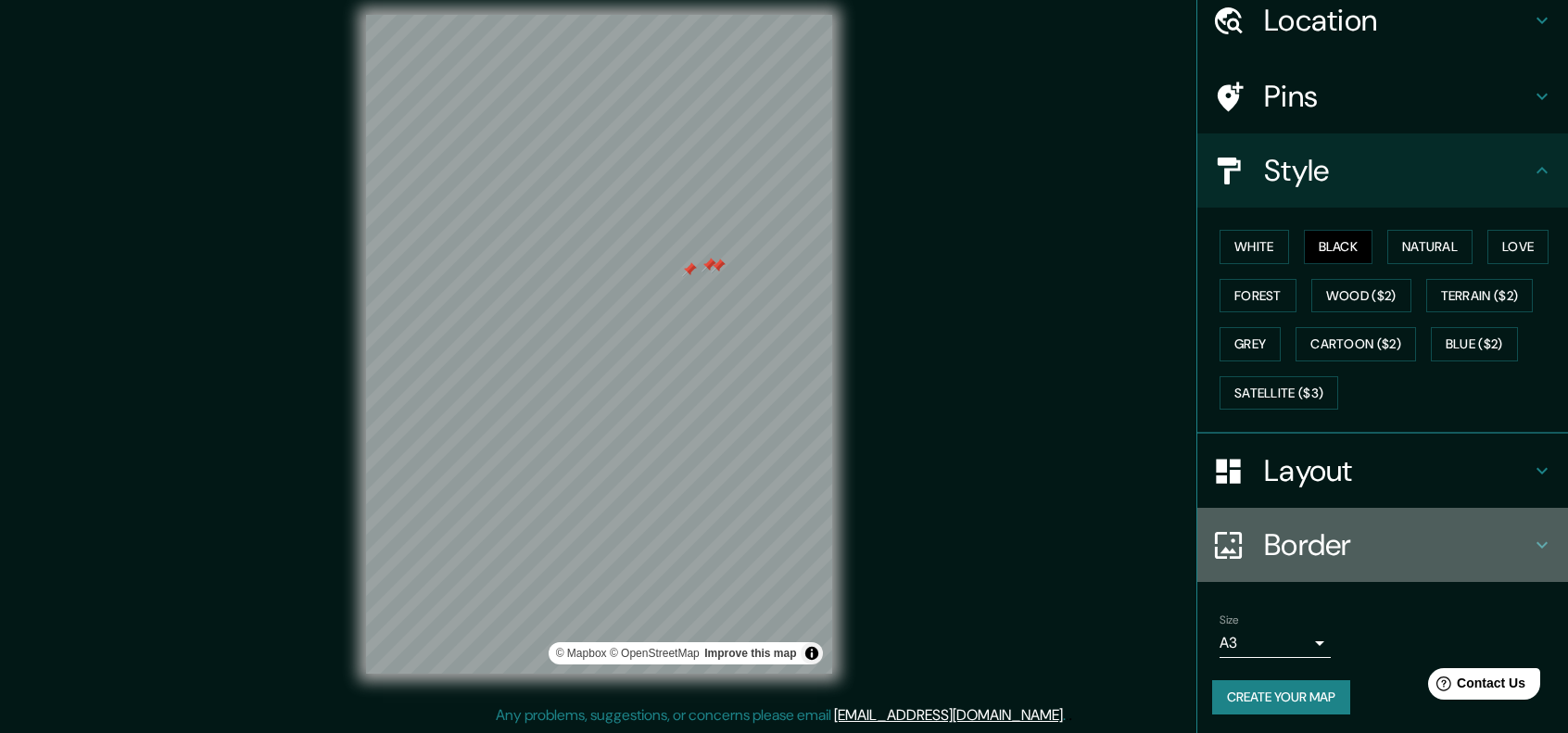
click at [1330, 510] on div "Border" at bounding box center [1382, 544] width 371 height 74
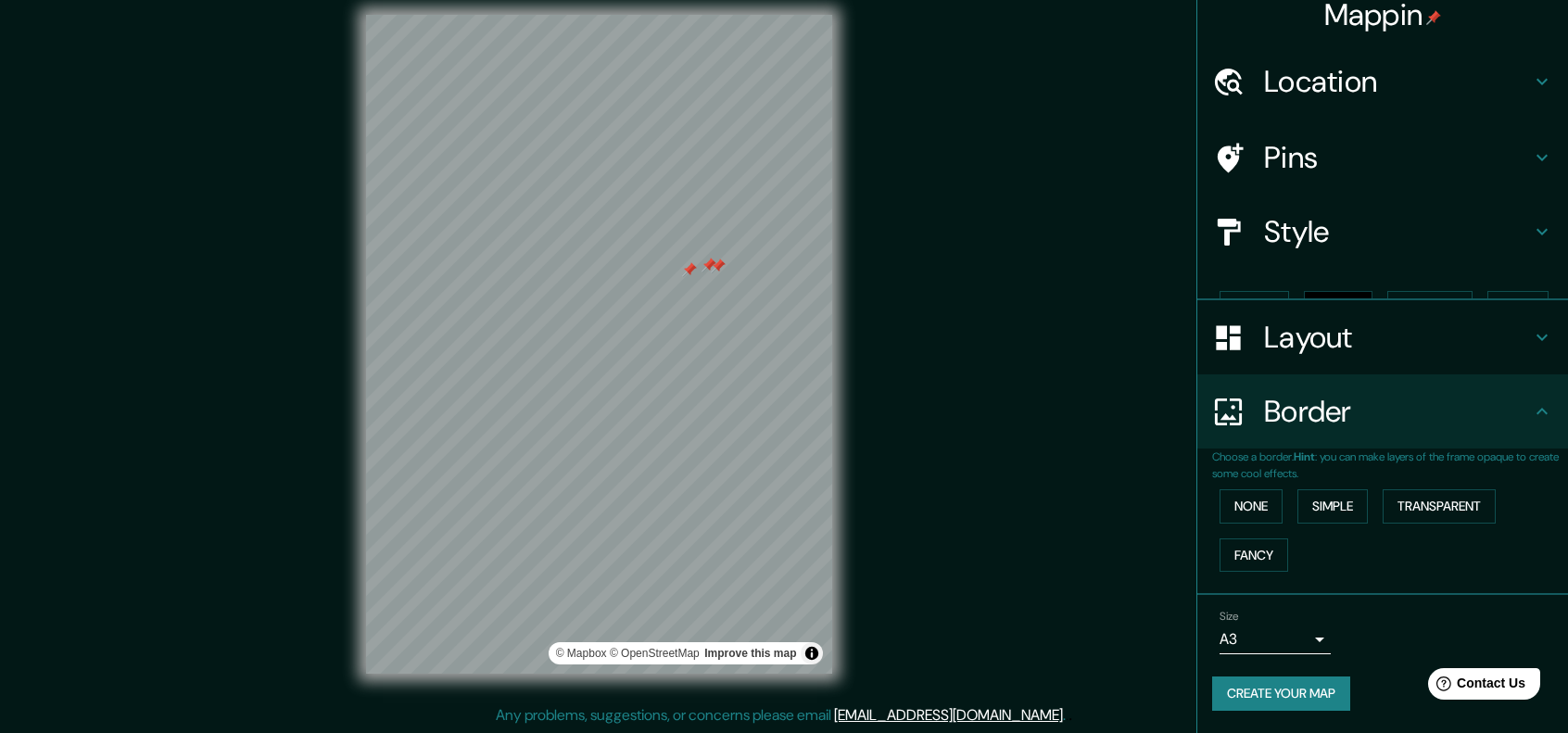
scroll to position [0, 0]
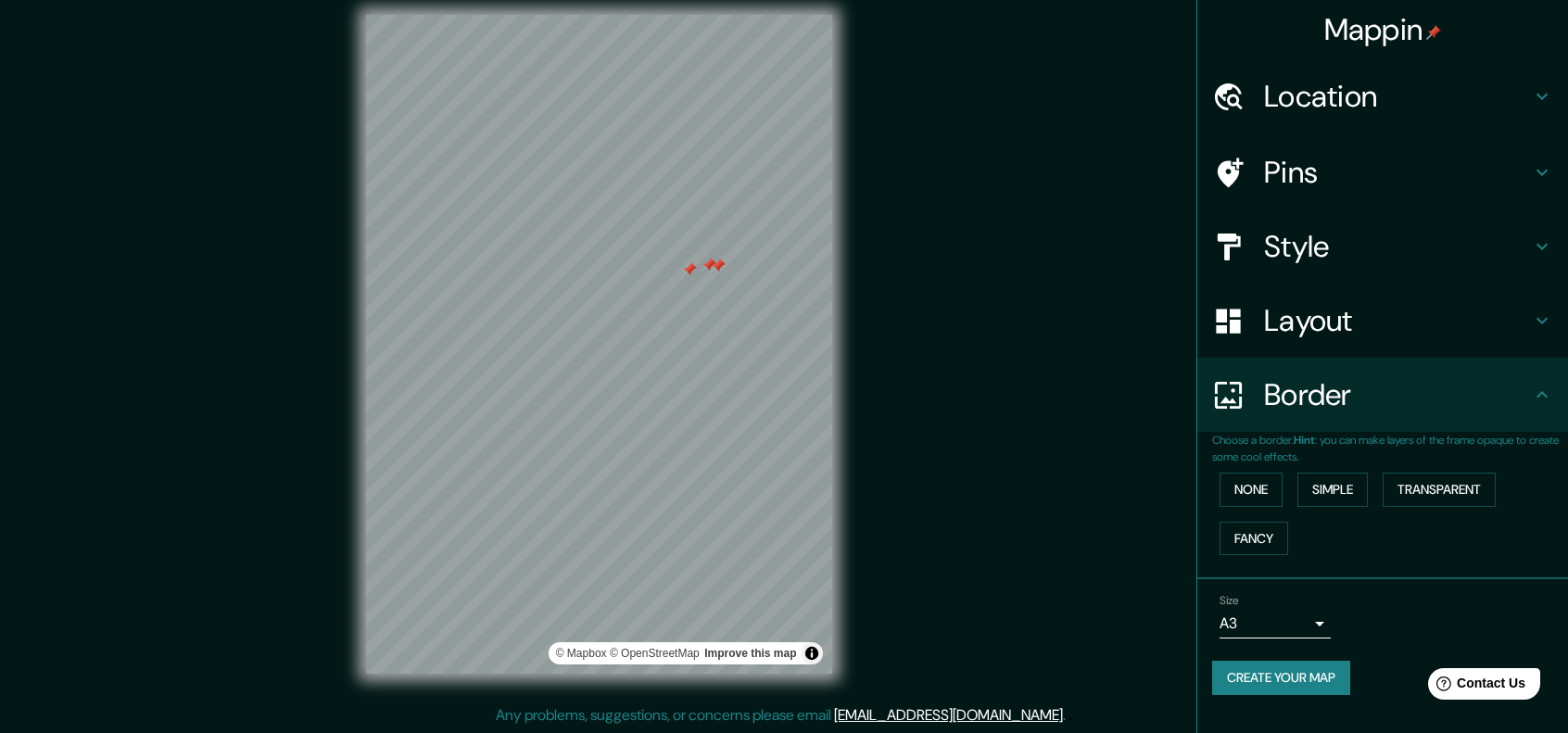
click at [1341, 331] on h4 "Layout" at bounding box center [1397, 321] width 267 height 37
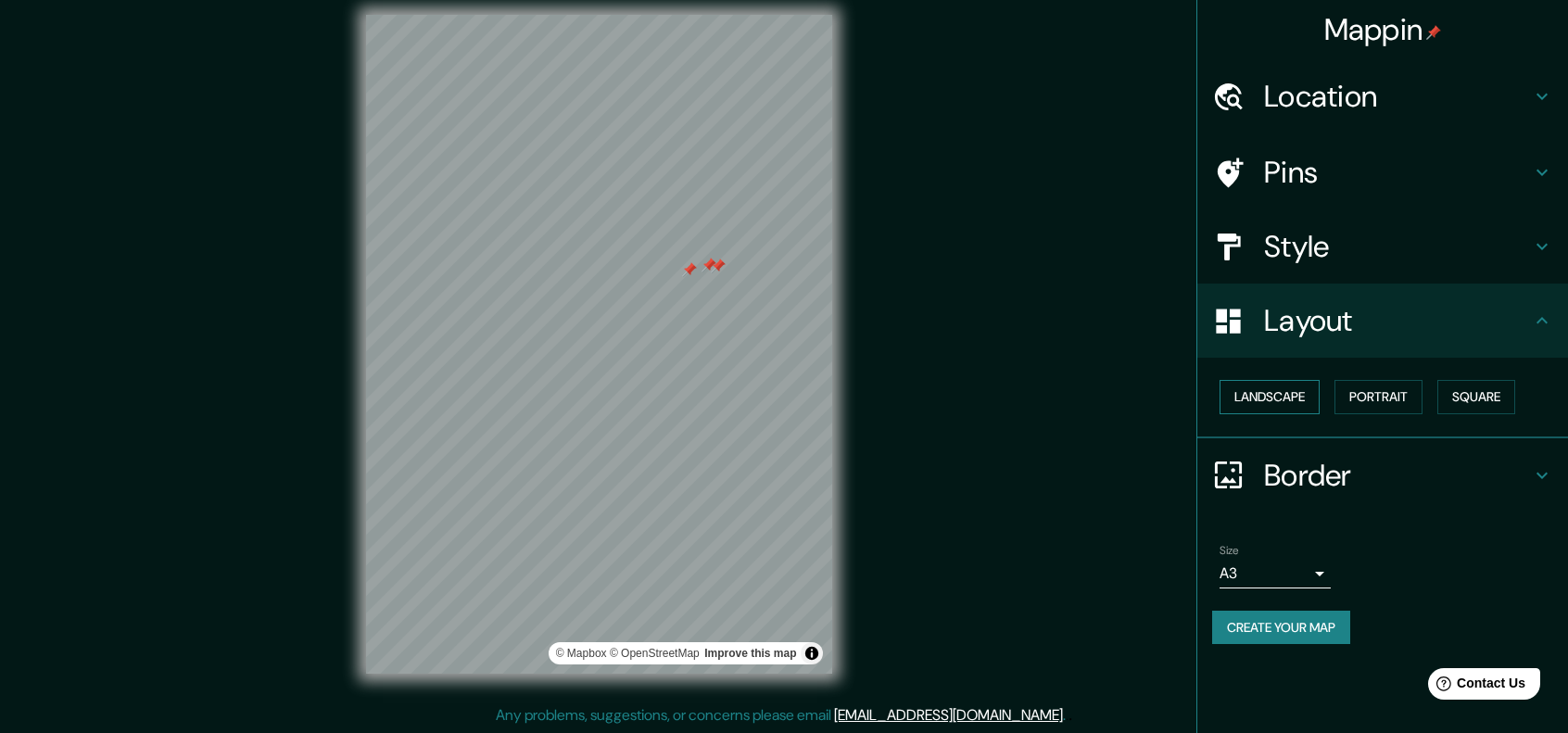
click at [1273, 403] on button "Landscape" at bounding box center [1269, 397] width 100 height 35
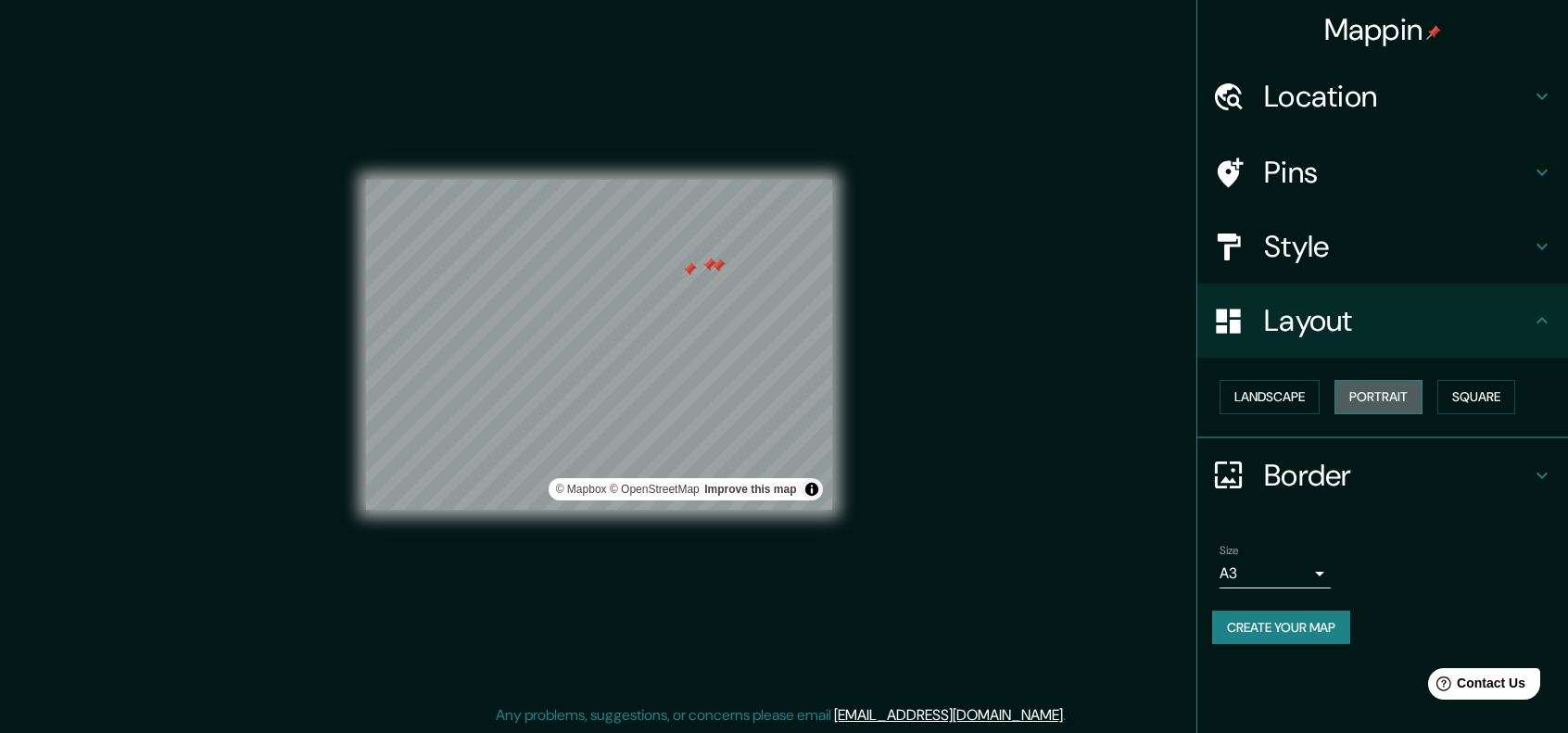
click at [1353, 393] on button "Portrait" at bounding box center [1378, 397] width 88 height 35
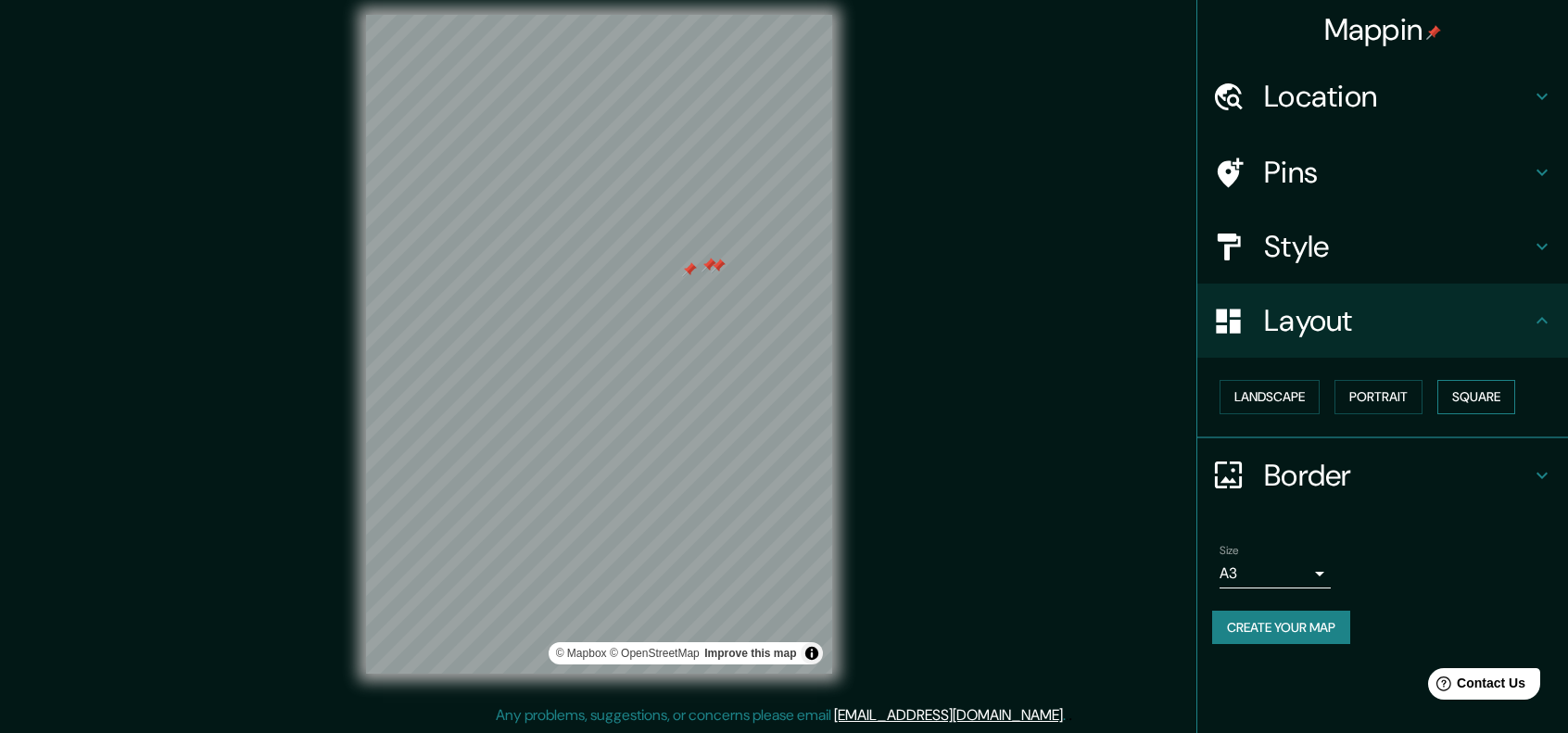
click at [1480, 391] on button "Square" at bounding box center [1475, 397] width 78 height 35
